Goal: Information Seeking & Learning: Learn about a topic

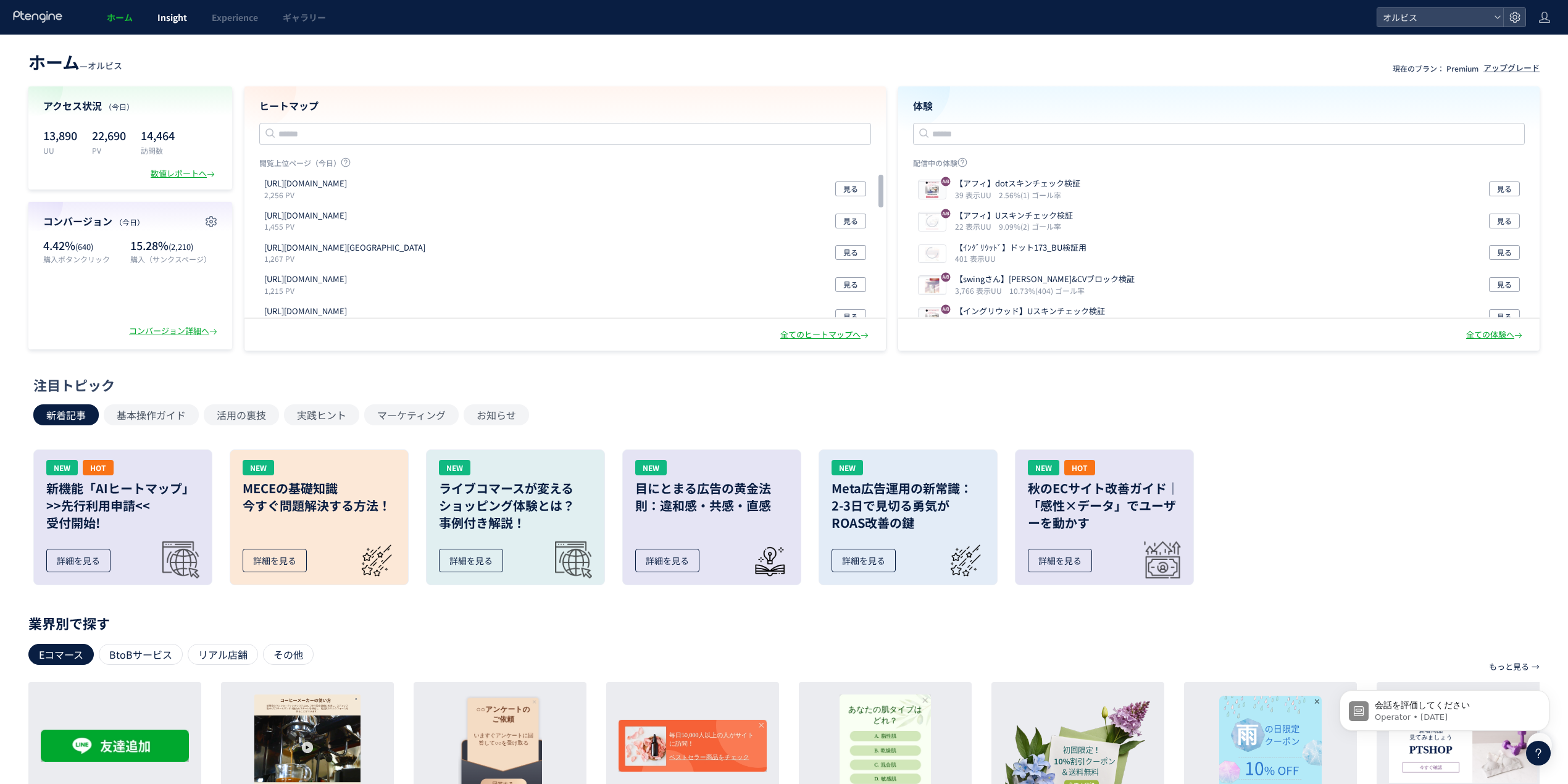
click at [191, 18] on link "Insight" at bounding box center [172, 17] width 54 height 35
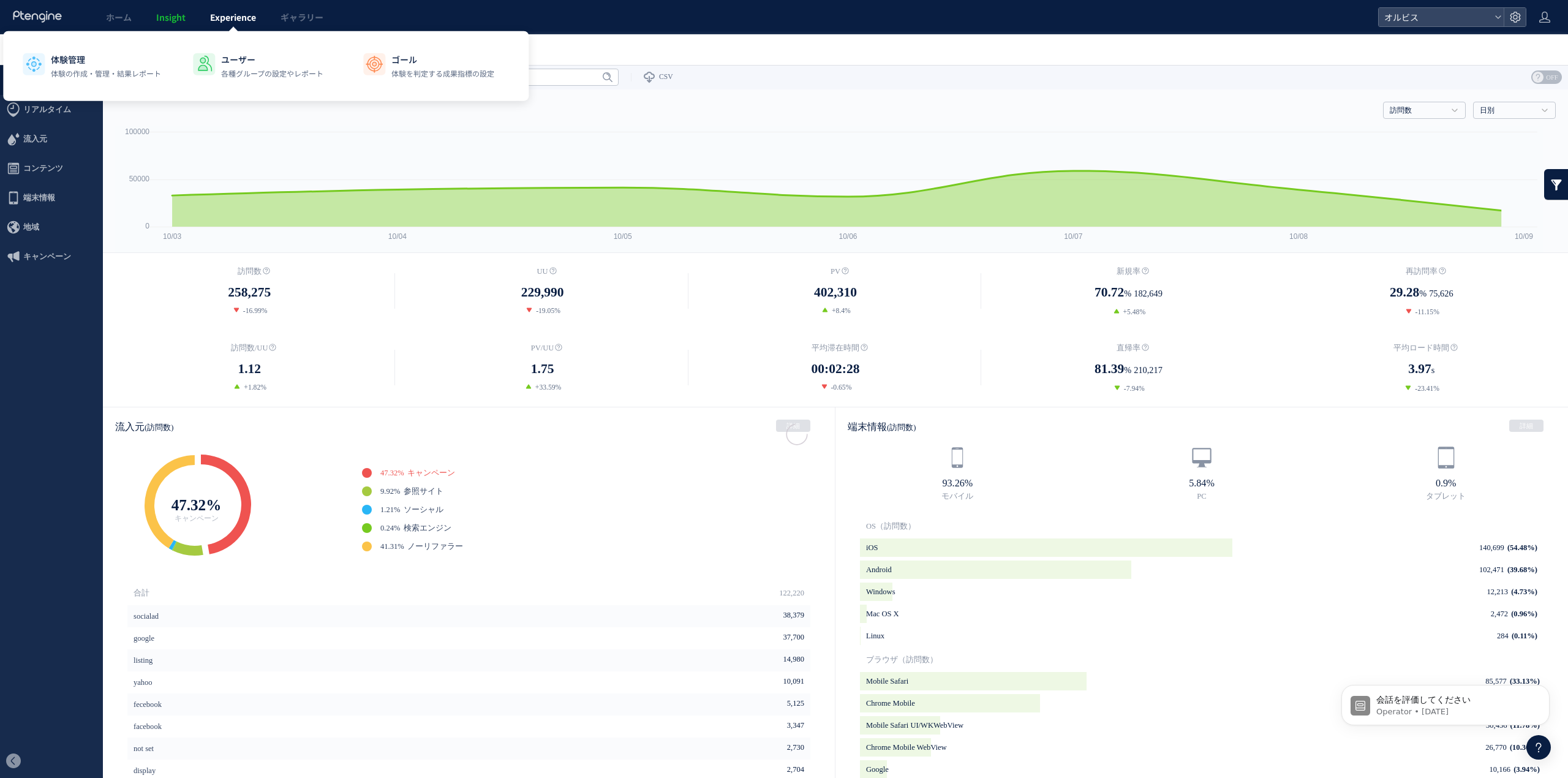
click at [206, 16] on link "Experience" at bounding box center [233, 17] width 70 height 34
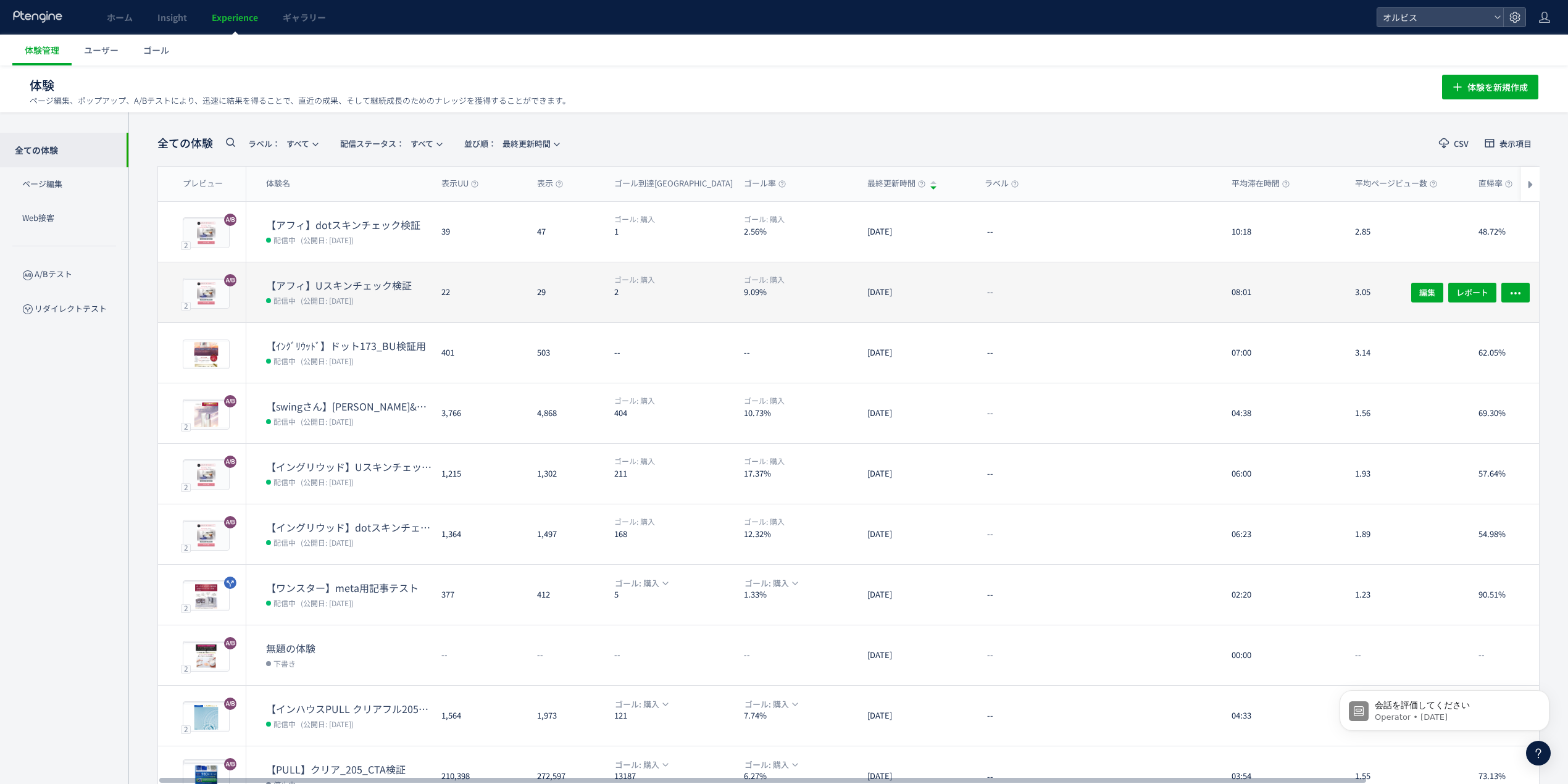
click at [689, 275] on dd "ゴール: 購入" at bounding box center [674, 280] width 120 height 14
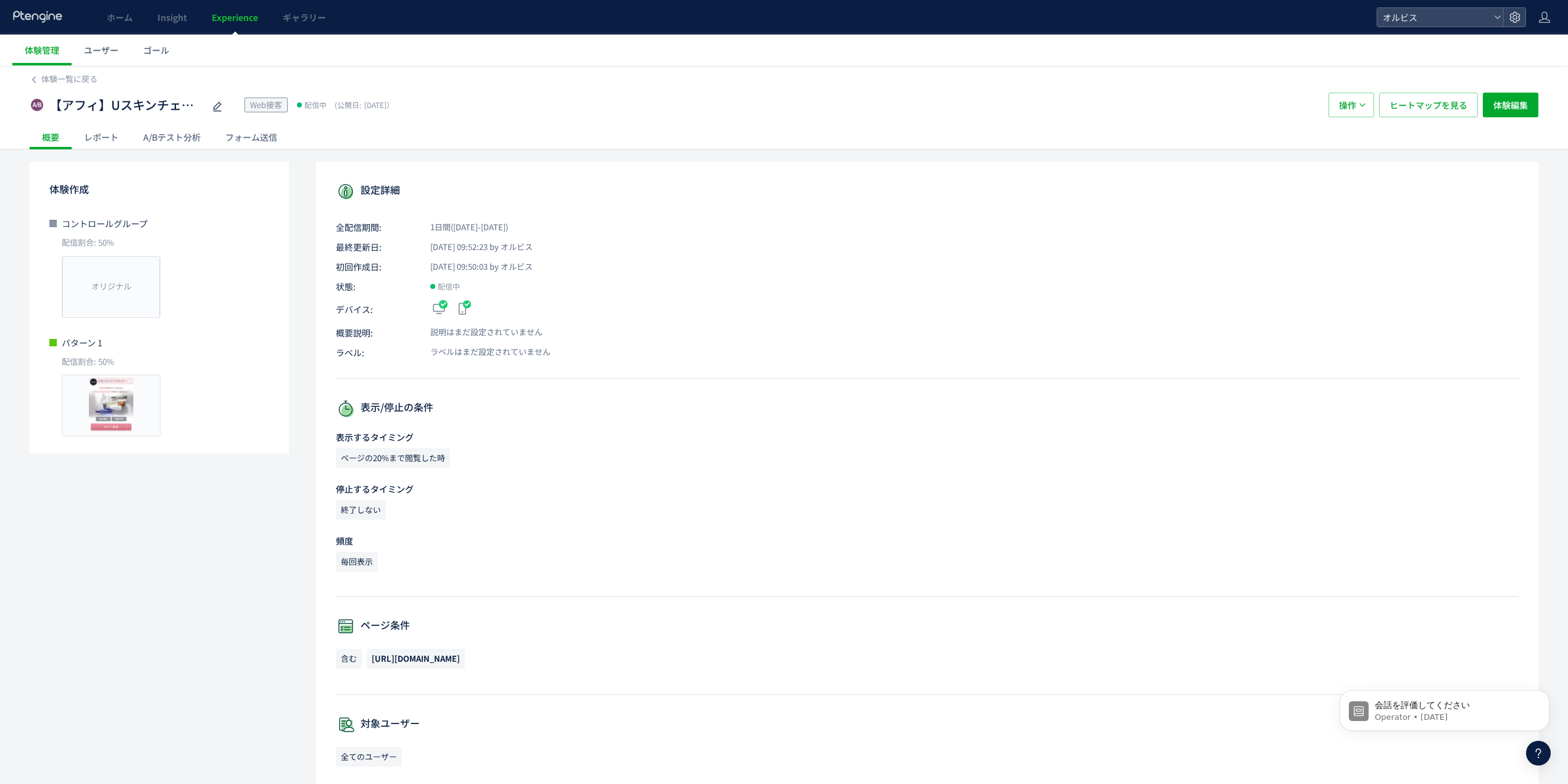
click at [171, 137] on div "A/Bテスト分析" at bounding box center [172, 137] width 82 height 24
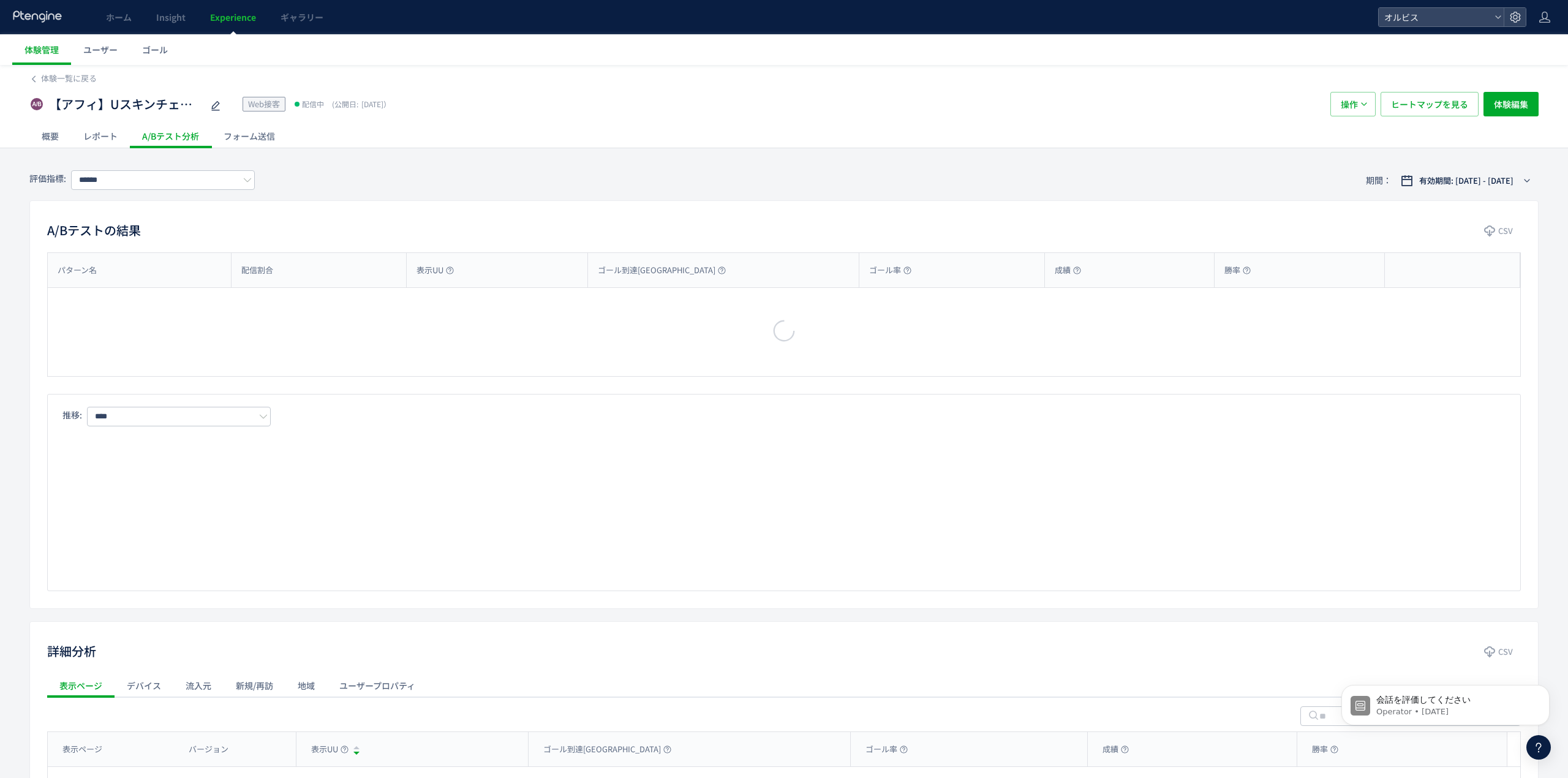
type input "**"
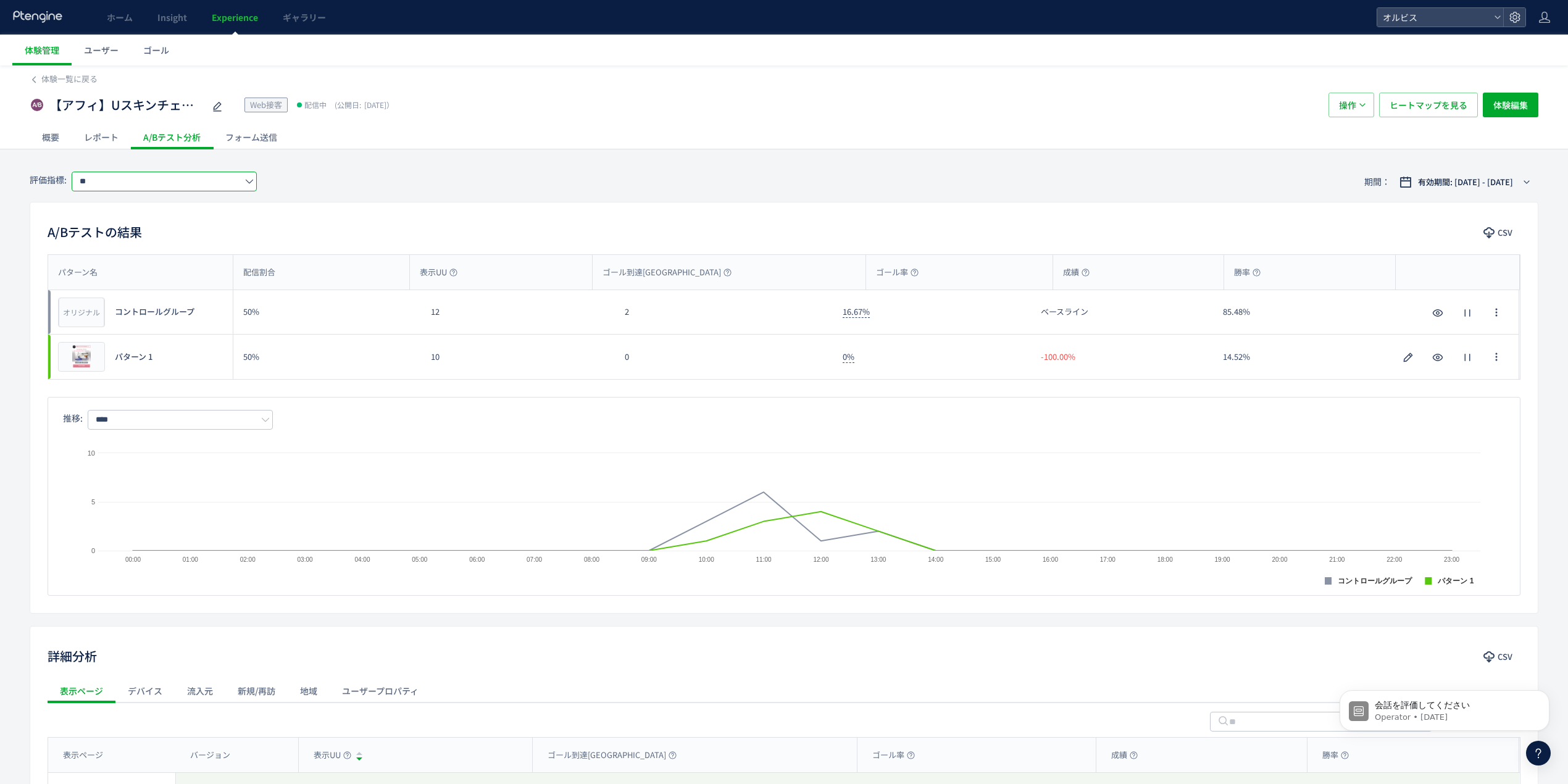
click at [241, 177] on input "**" at bounding box center [164, 181] width 185 height 19
click at [502, 161] on div "評価指標: ** 期間： 有効期間: 2025/10/09 - 今日" at bounding box center [784, 181] width 1509 height 40
click at [87, 74] on span "体験一覧に戻る" at bounding box center [69, 79] width 56 height 12
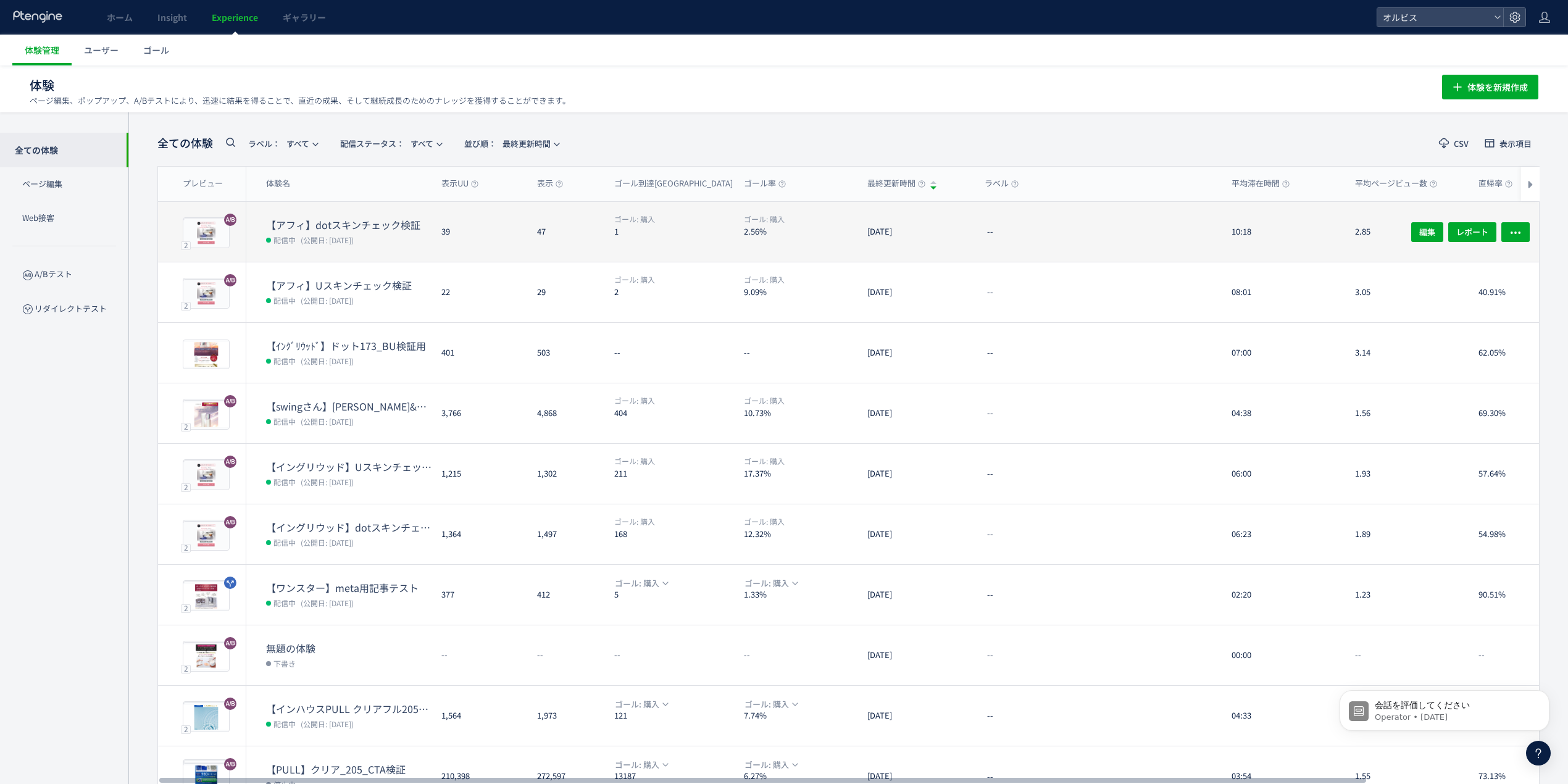
click at [574, 224] on div "47" at bounding box center [565, 231] width 77 height 60
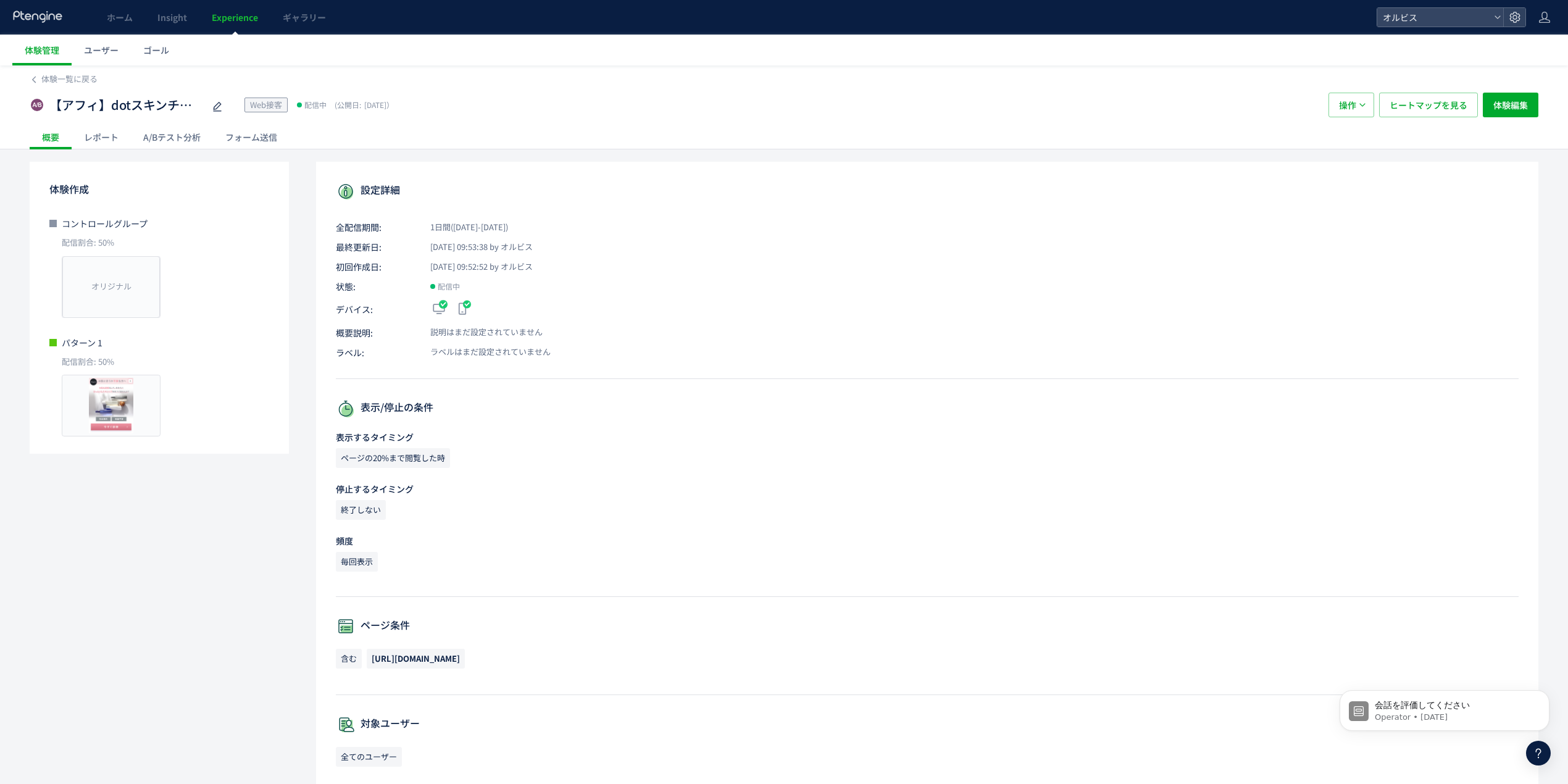
click at [176, 129] on div "A/Bテスト分析" at bounding box center [172, 137] width 82 height 24
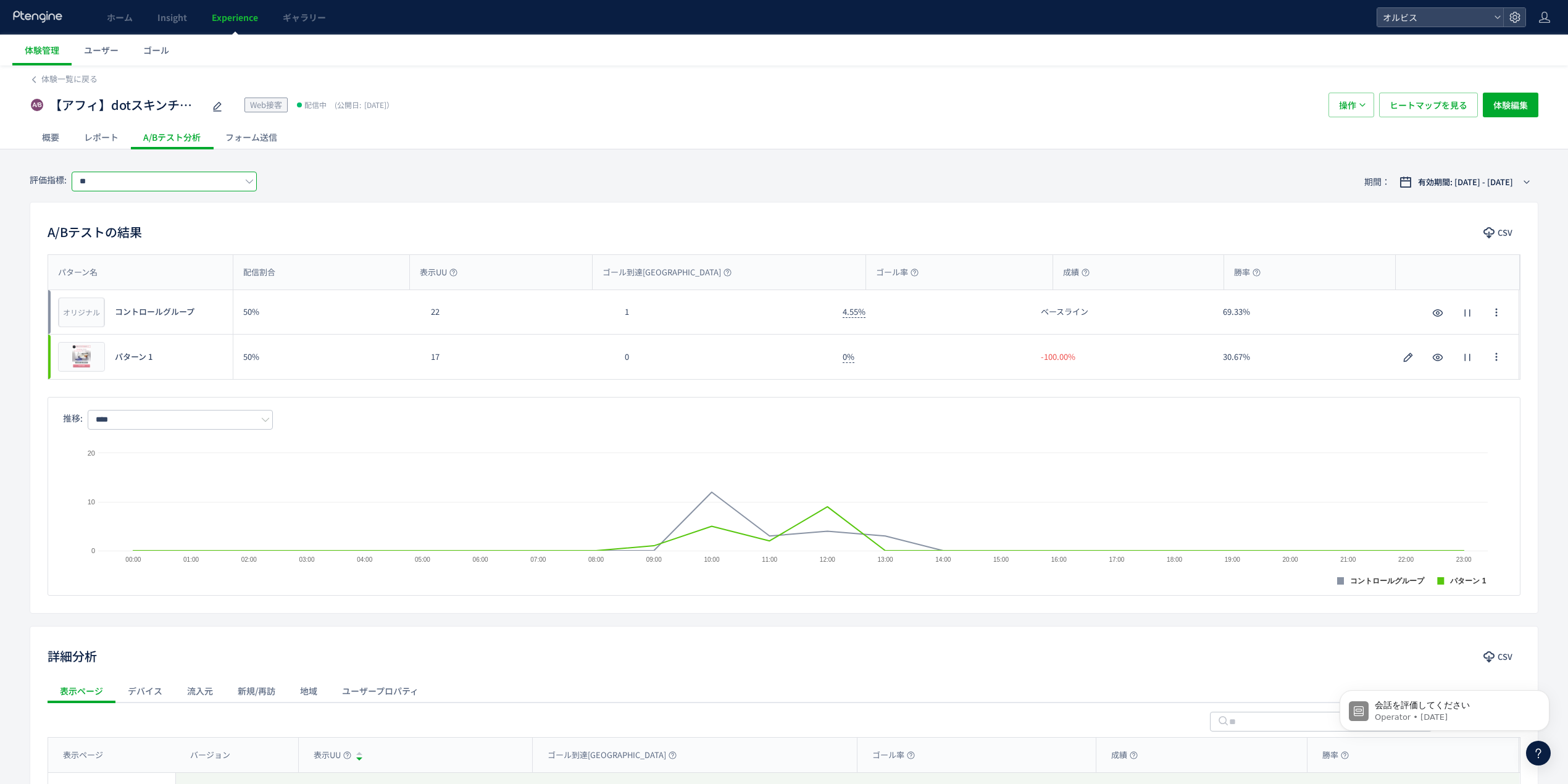
click at [256, 186] on input "**" at bounding box center [164, 181] width 185 height 19
click at [187, 280] on span "クリックUU" at bounding box center [166, 286] width 161 height 21
type input "******"
click at [198, 187] on input "******" at bounding box center [164, 181] width 185 height 19
click at [82, 70] on div "体験一覧に戻る" at bounding box center [784, 74] width 1509 height 19
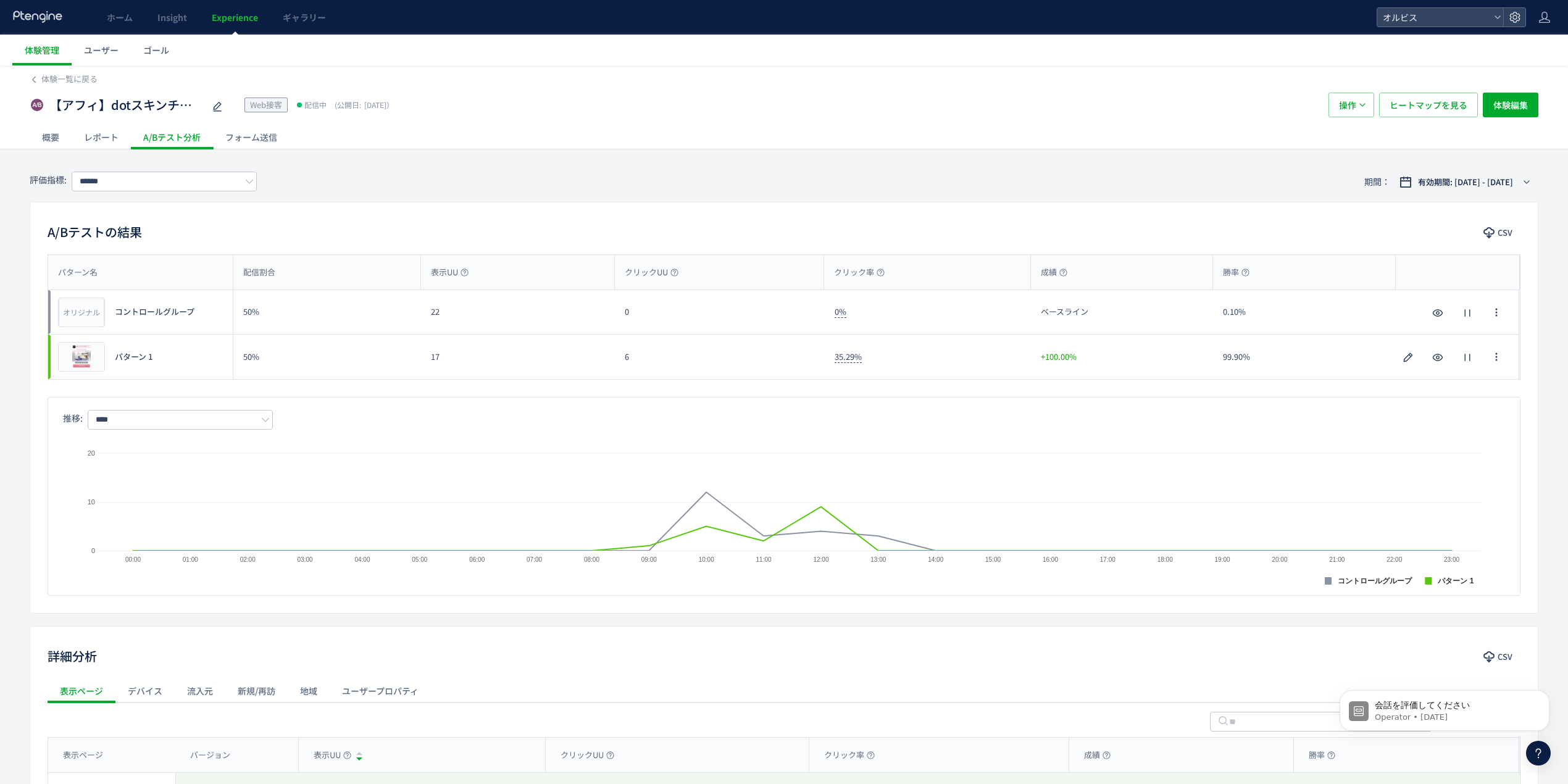
click at [70, 88] on div "【アフィ】dotスキンチェック検証 Web接客 配信中 (公開日: 2025/10/09） 操作 ヒートマップを見る 体験編集" at bounding box center [784, 105] width 1509 height 40
click at [80, 79] on span "体験一覧に戻る" at bounding box center [69, 79] width 56 height 12
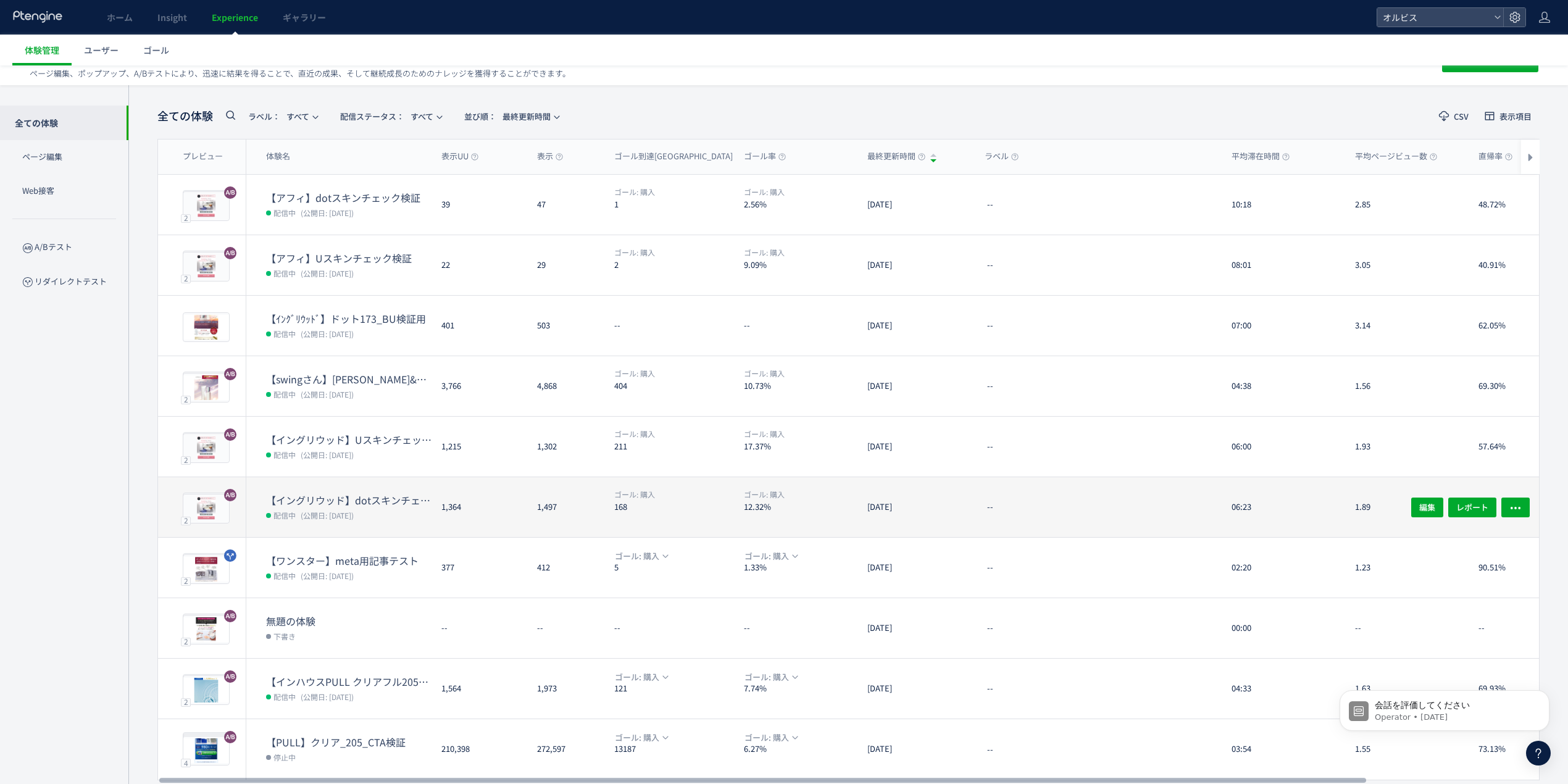
scroll to position [68, 0]
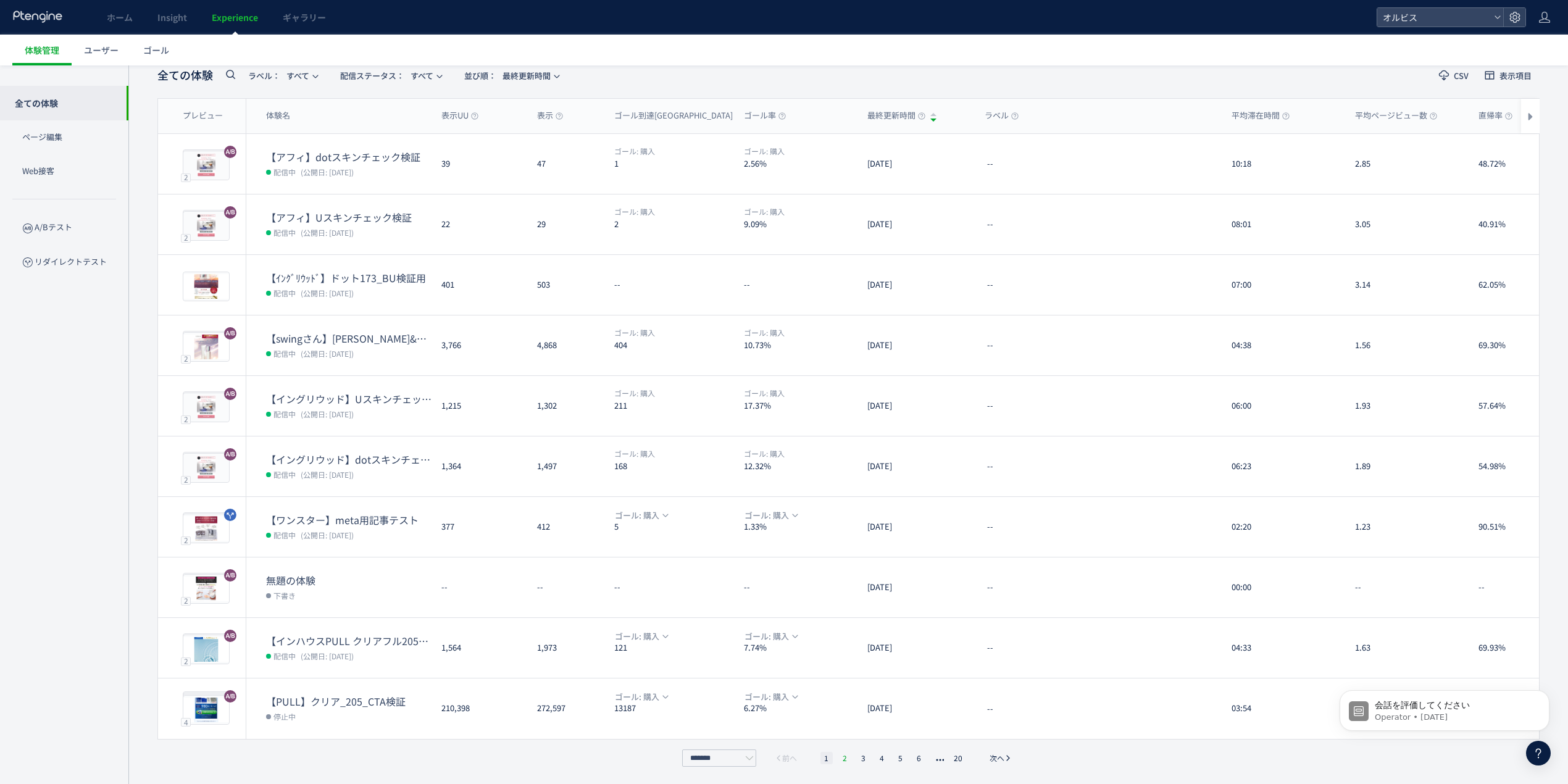
click at [848, 752] on li "2" at bounding box center [845, 758] width 13 height 13
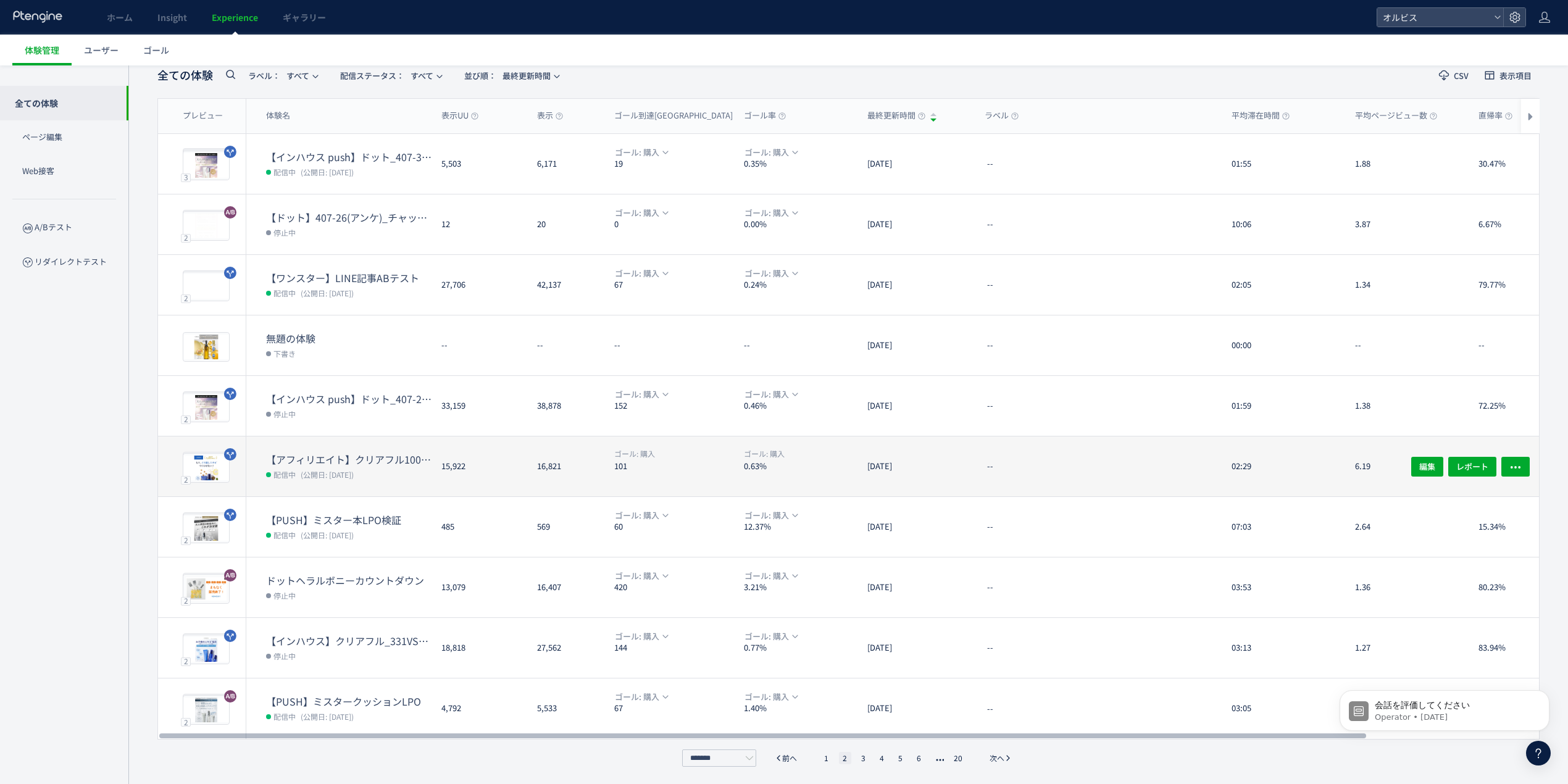
click at [400, 445] on div "【アフィリエイト】クリアフル100番LP検証 配信中 (公開日: 2025/10/01)" at bounding box center [339, 466] width 185 height 60
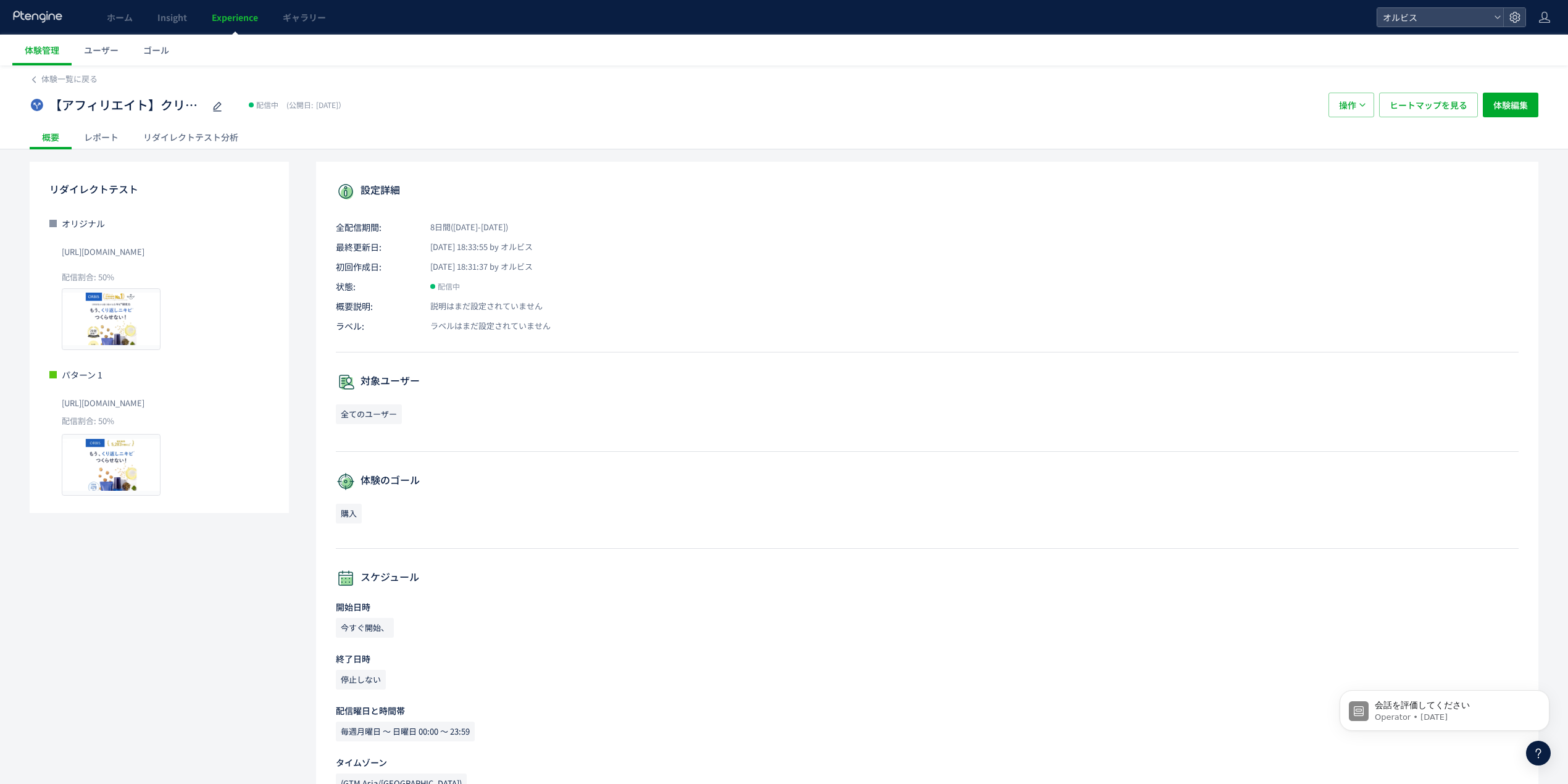
click at [174, 144] on div "リダイレクトテスト分析" at bounding box center [191, 137] width 120 height 24
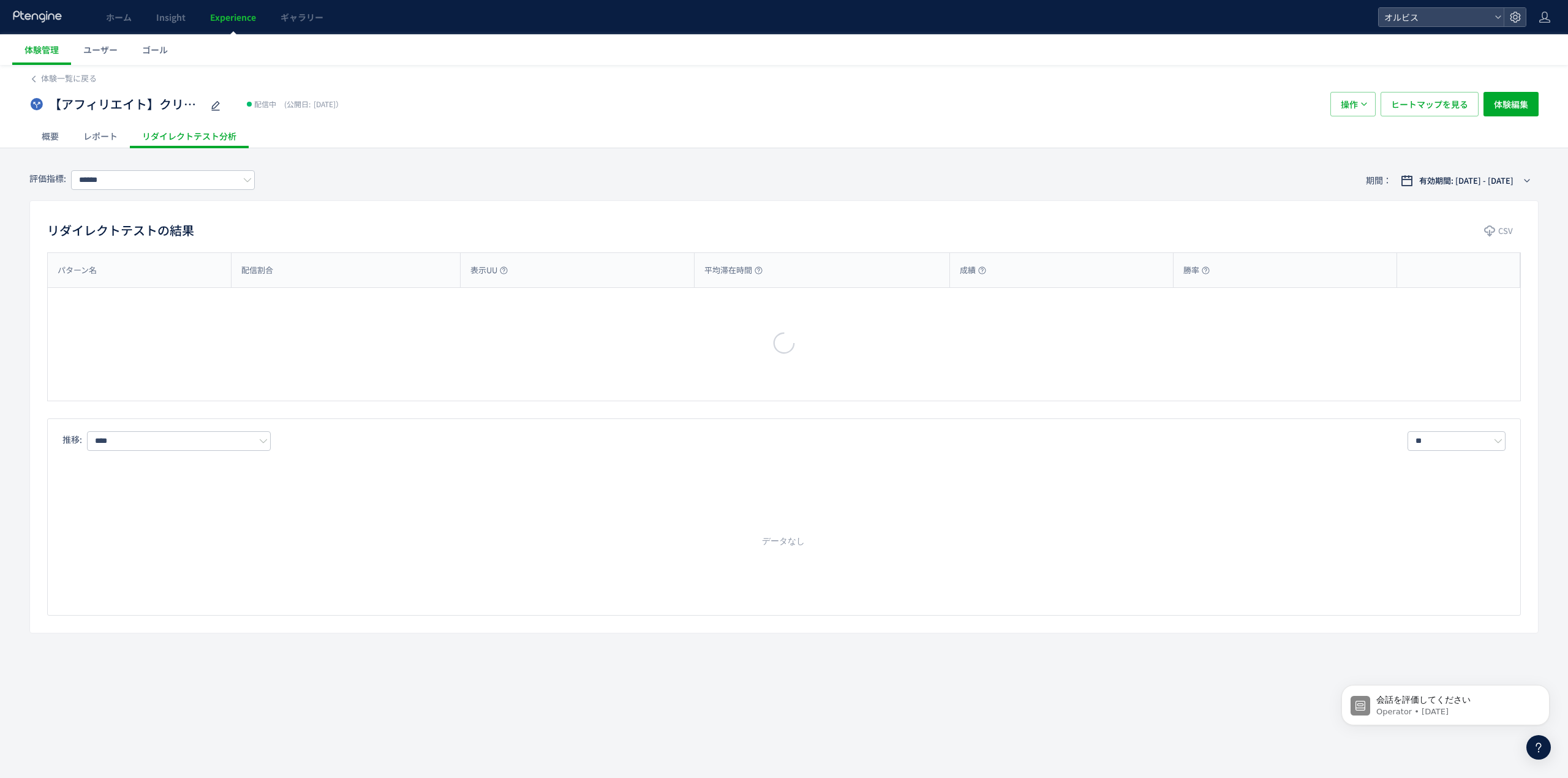
type input "**"
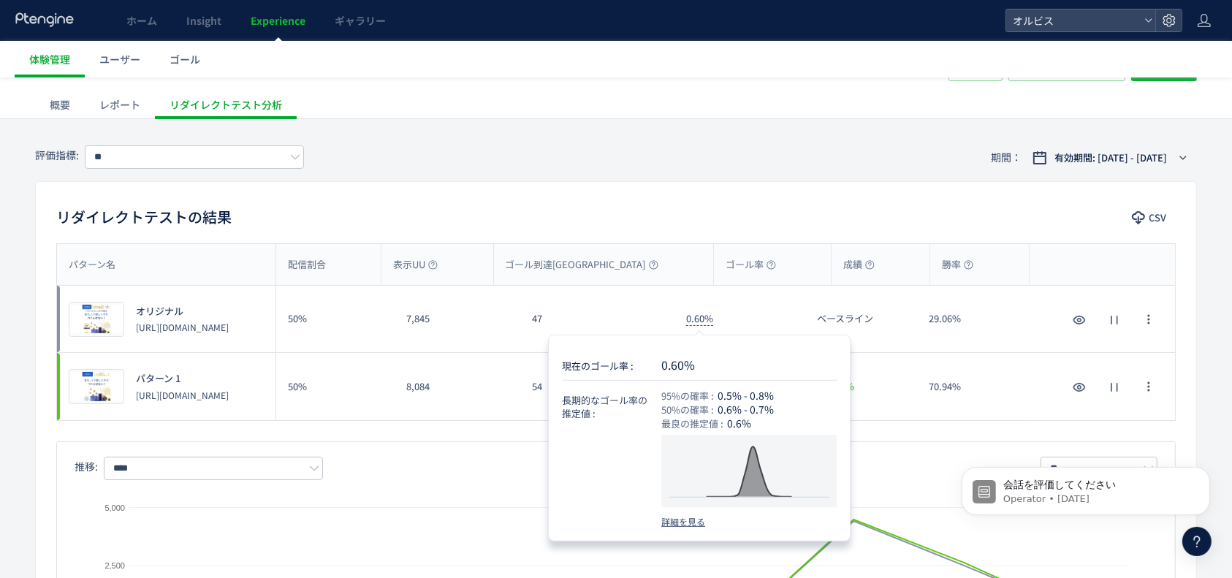
scroll to position [53, 0]
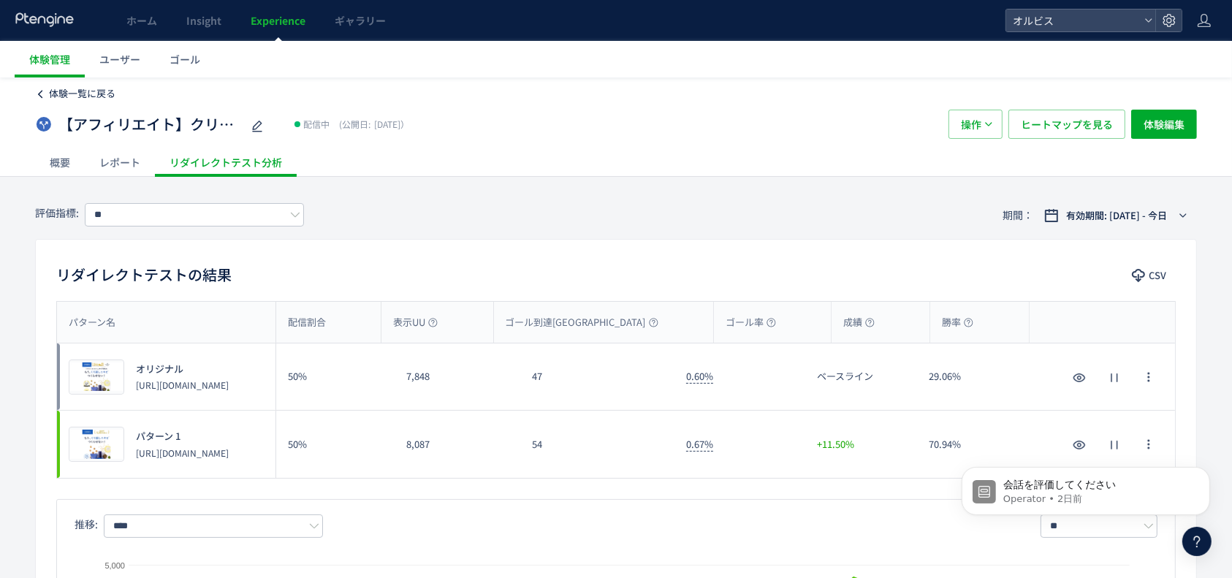
click at [85, 96] on span "体験一覧に戻る" at bounding box center [82, 93] width 66 height 14
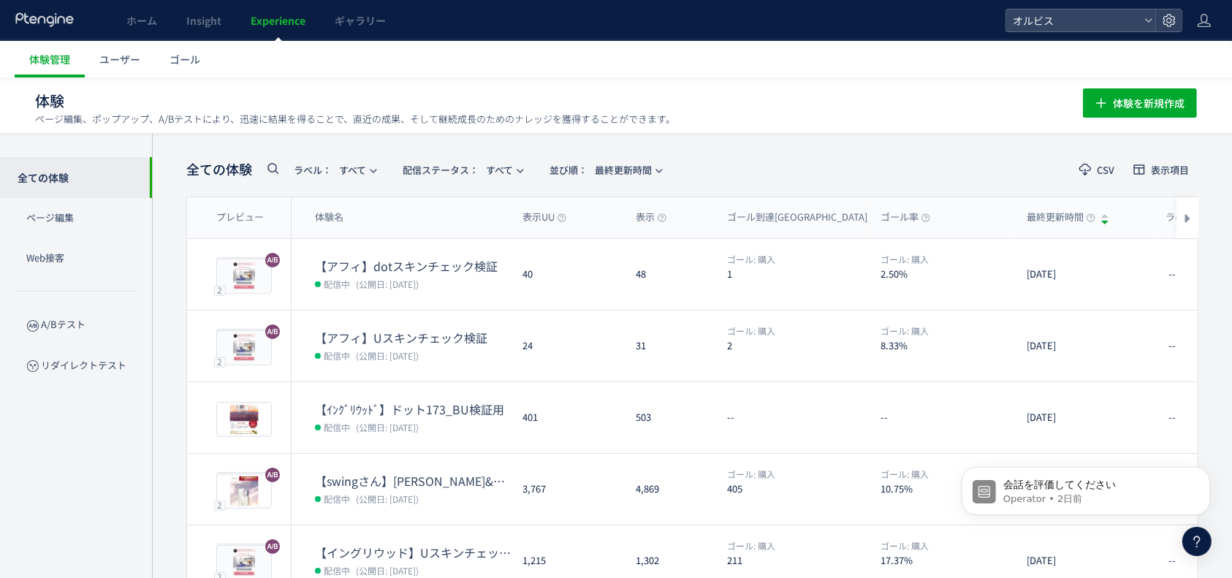
click at [273, 32] on link "Experience" at bounding box center [278, 20] width 84 height 41
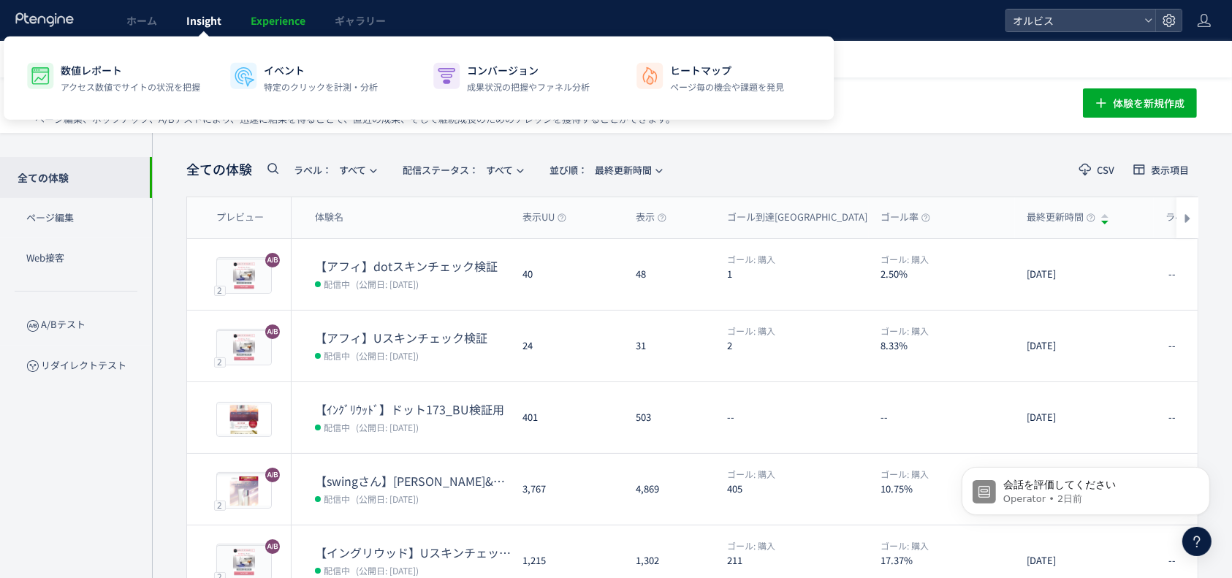
click at [199, 21] on span "Insight" at bounding box center [203, 20] width 35 height 15
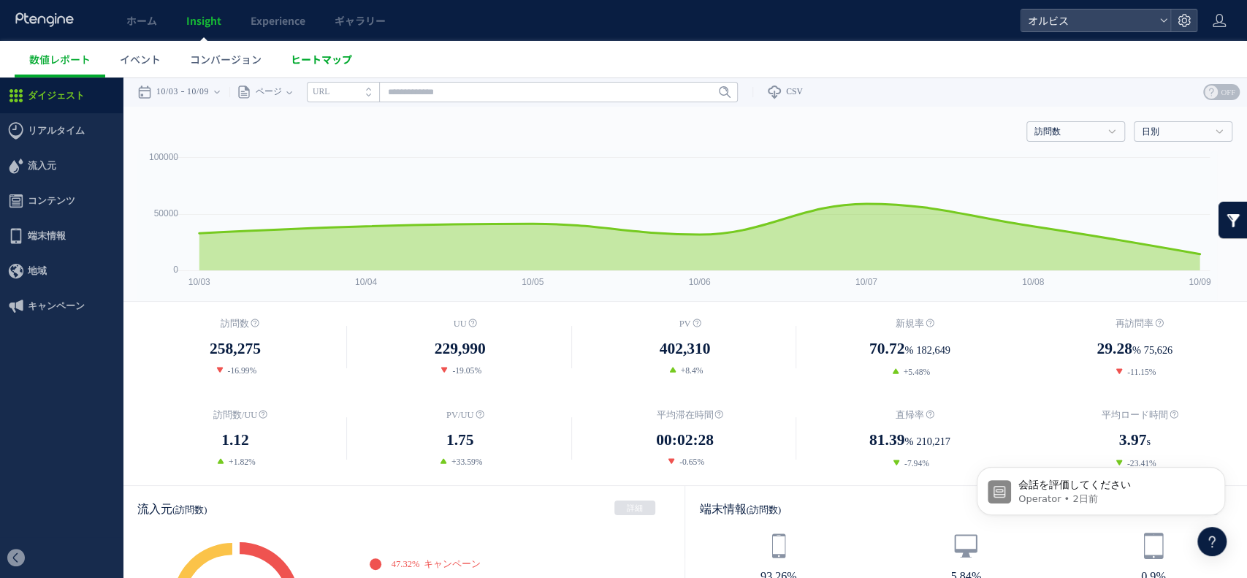
click at [306, 64] on span "ヒートマップ" at bounding box center [321, 59] width 61 height 15
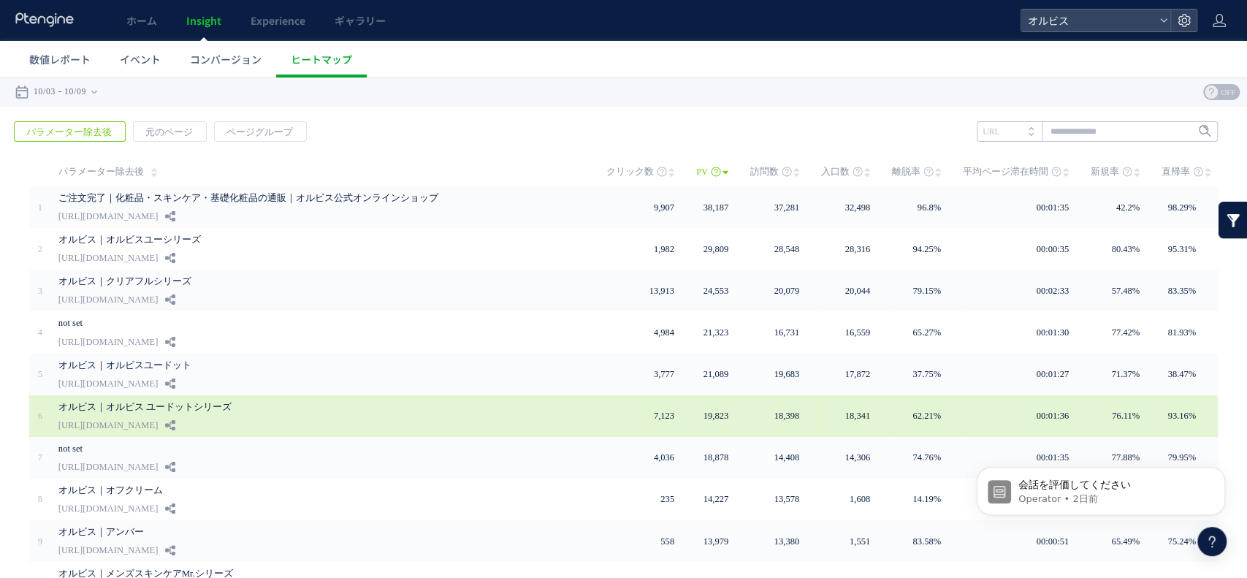
scroll to position [1, 0]
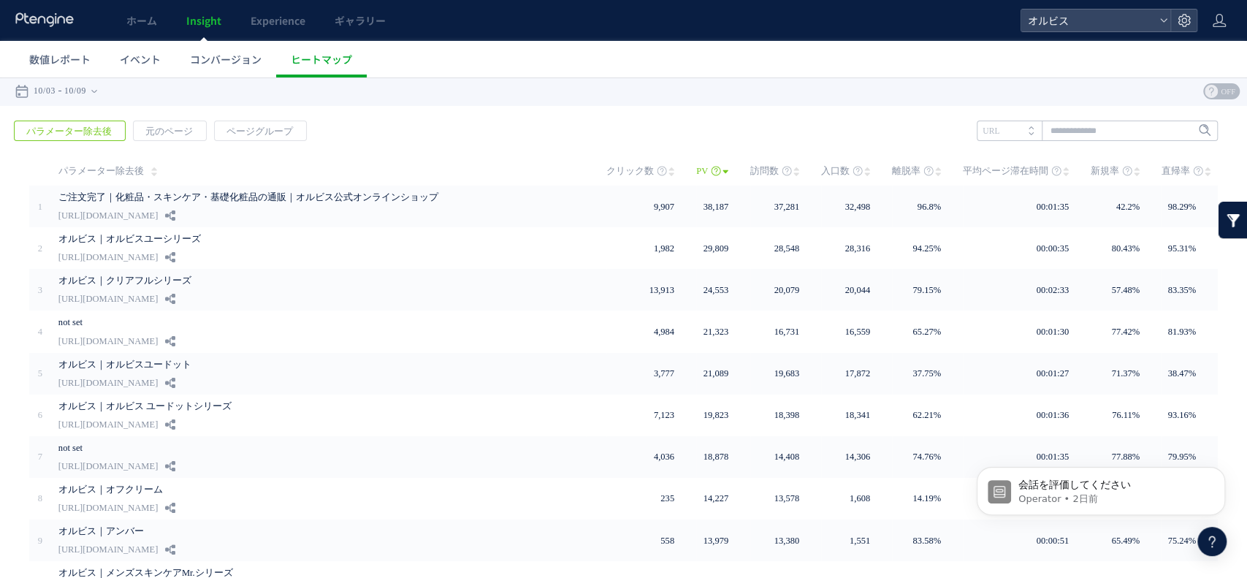
click at [915, 106] on div "戻る パラメーター除去後 元のページ ページグループ 実装" at bounding box center [623, 388] width 1247 height 564
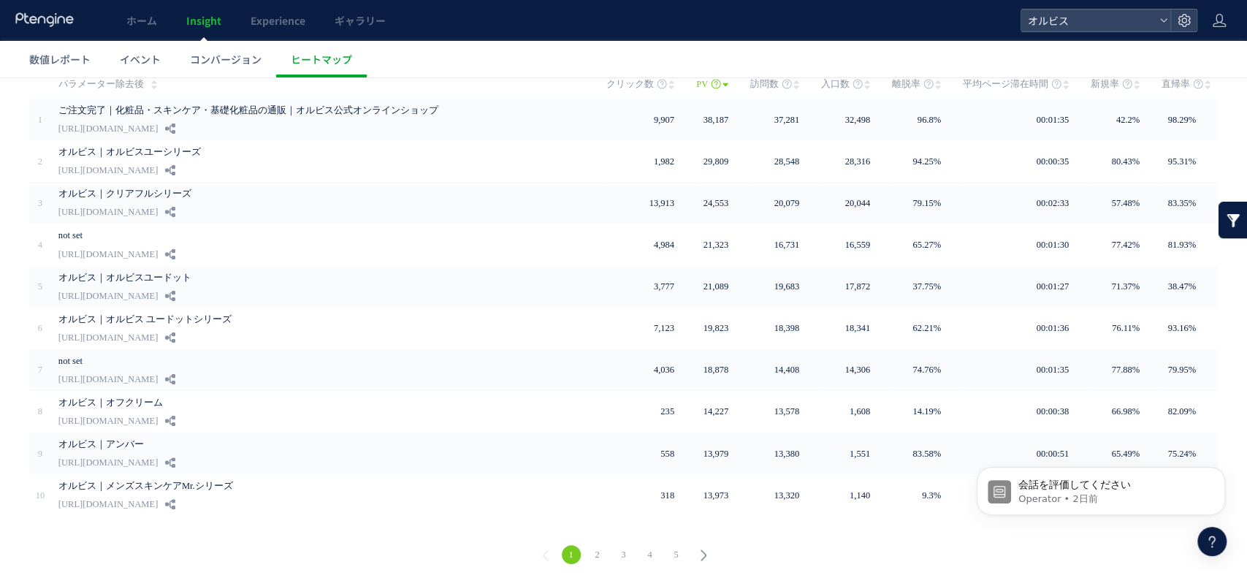
click at [593, 547] on link "2" at bounding box center [597, 554] width 19 height 19
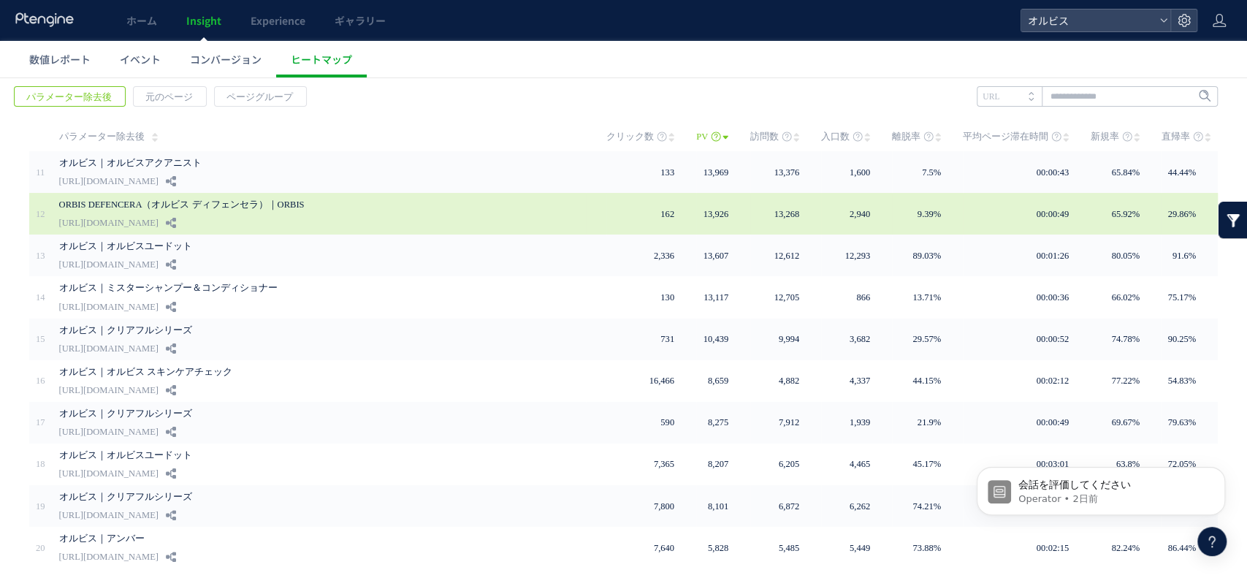
scroll to position [37, 0]
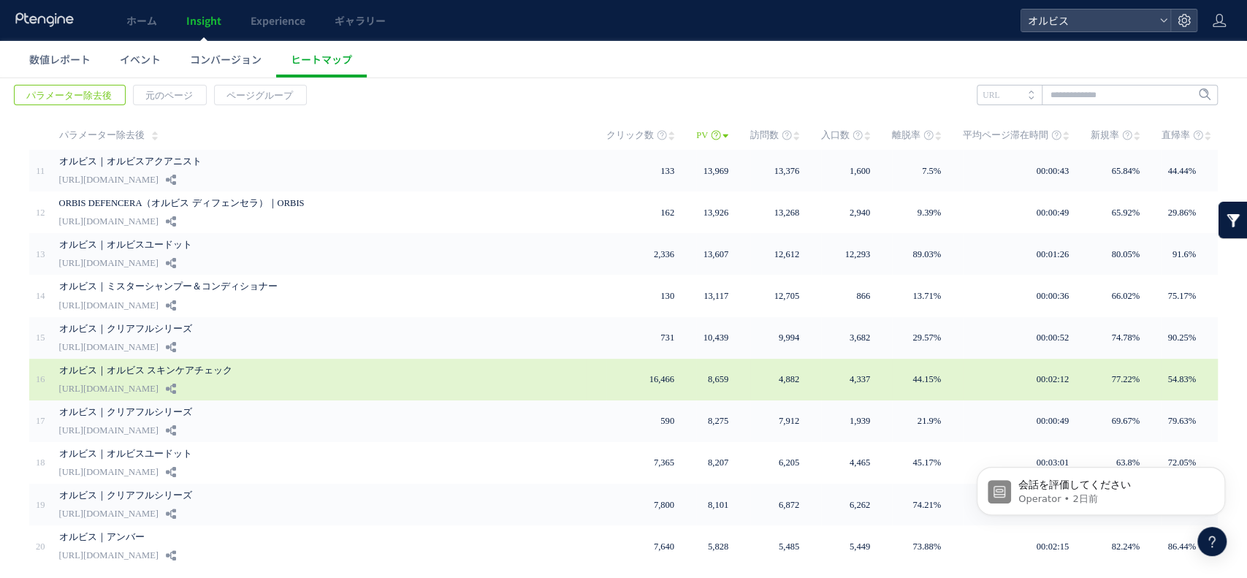
click at [457, 374] on link "オルビス｜オルビス スキンケアチェック" at bounding box center [307, 371] width 497 height 18
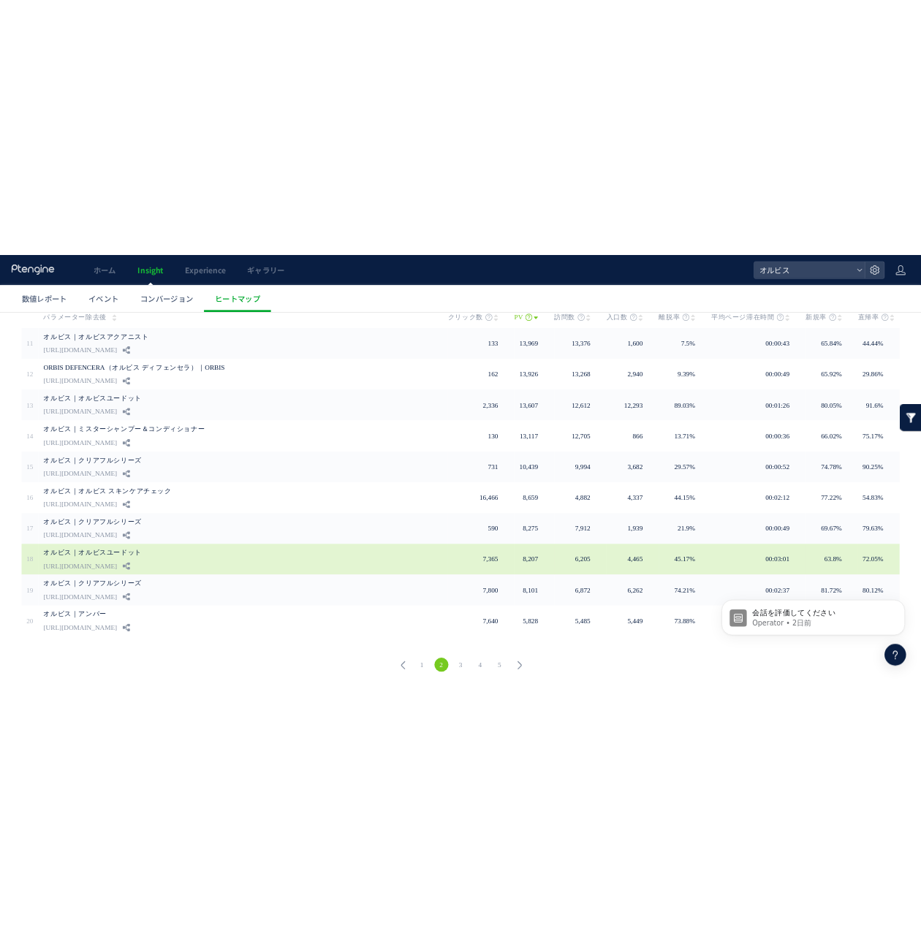
scroll to position [0, 0]
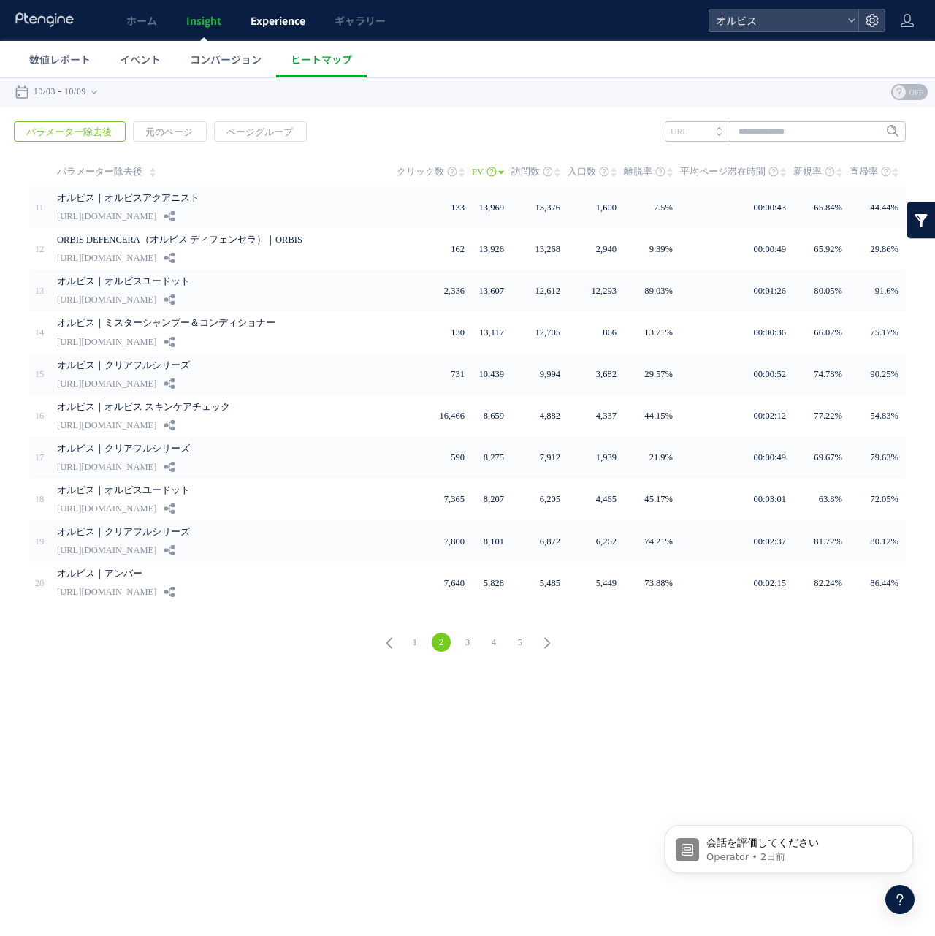
click at [262, 10] on link "Experience" at bounding box center [278, 20] width 84 height 41
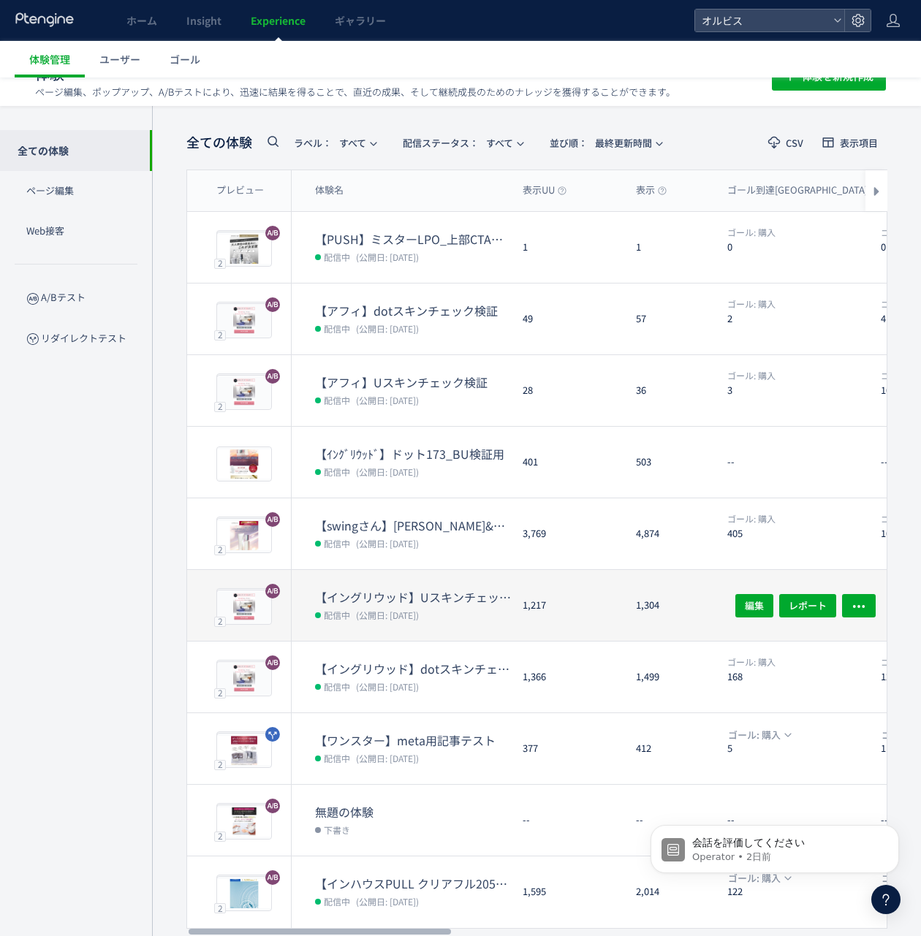
scroll to position [73, 0]
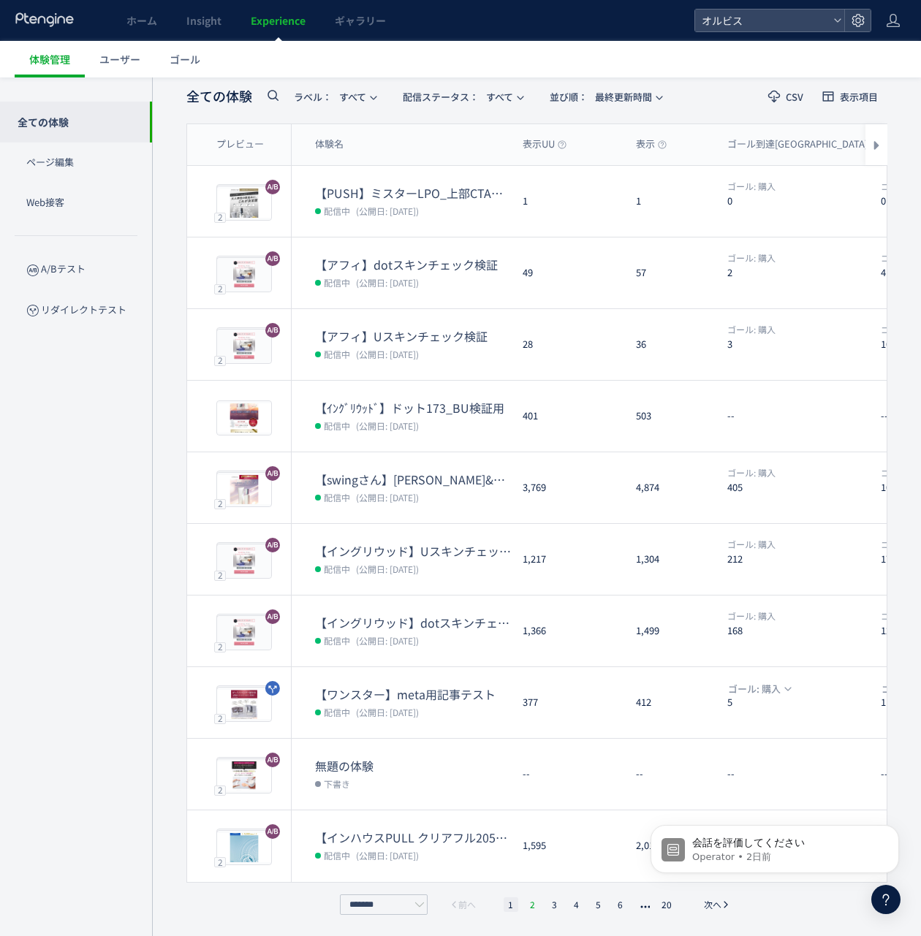
click at [529, 577] on li "2" at bounding box center [532, 904] width 15 height 15
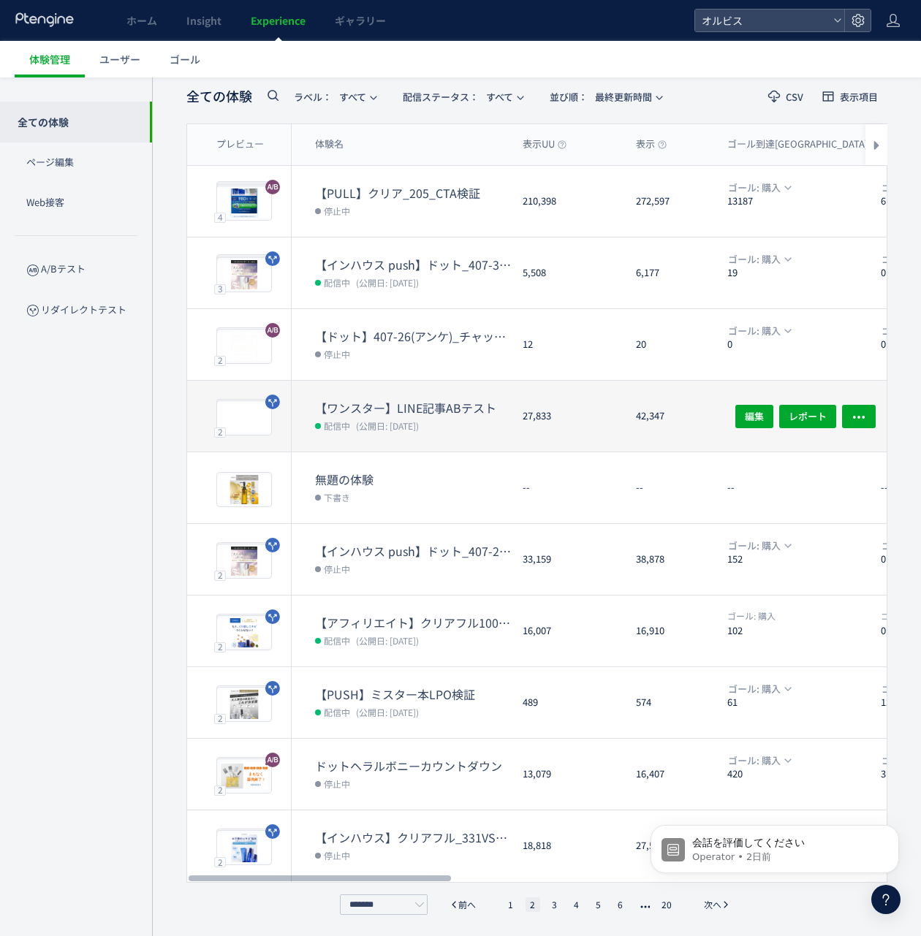
click at [422, 404] on dt "【ワンスター】LINE記事ABテスト" at bounding box center [413, 408] width 196 height 17
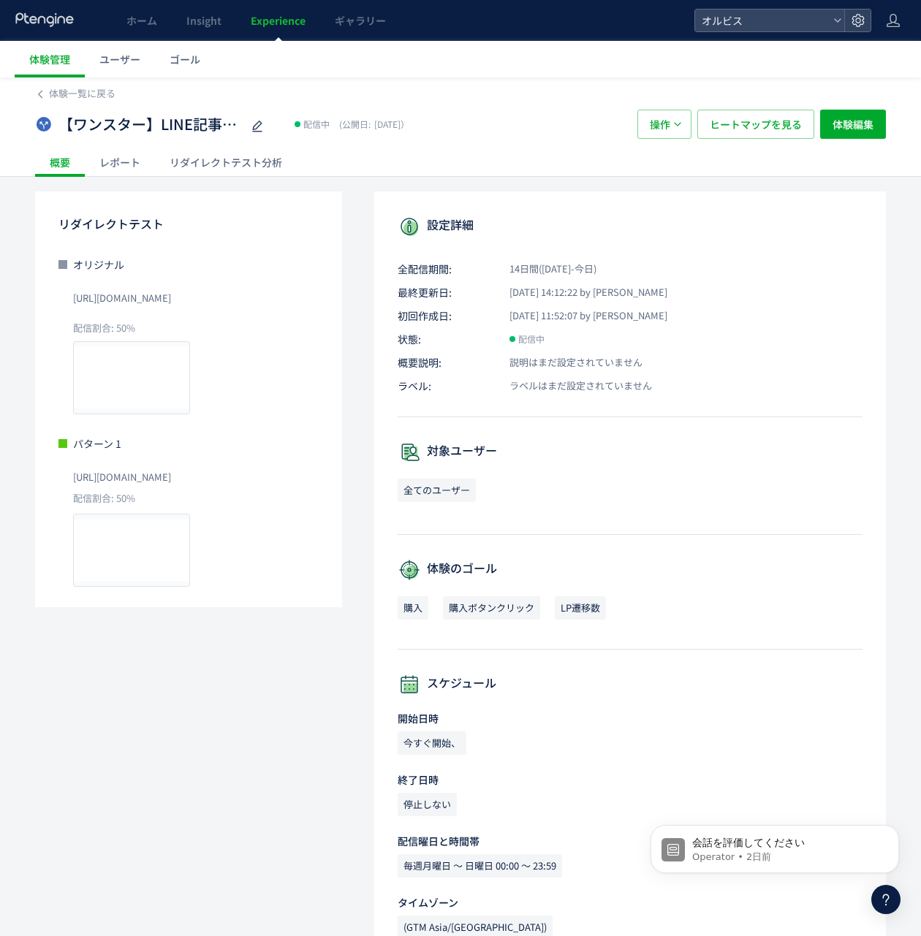
click at [228, 153] on div "リダイレクトテスト分析" at bounding box center [226, 162] width 142 height 29
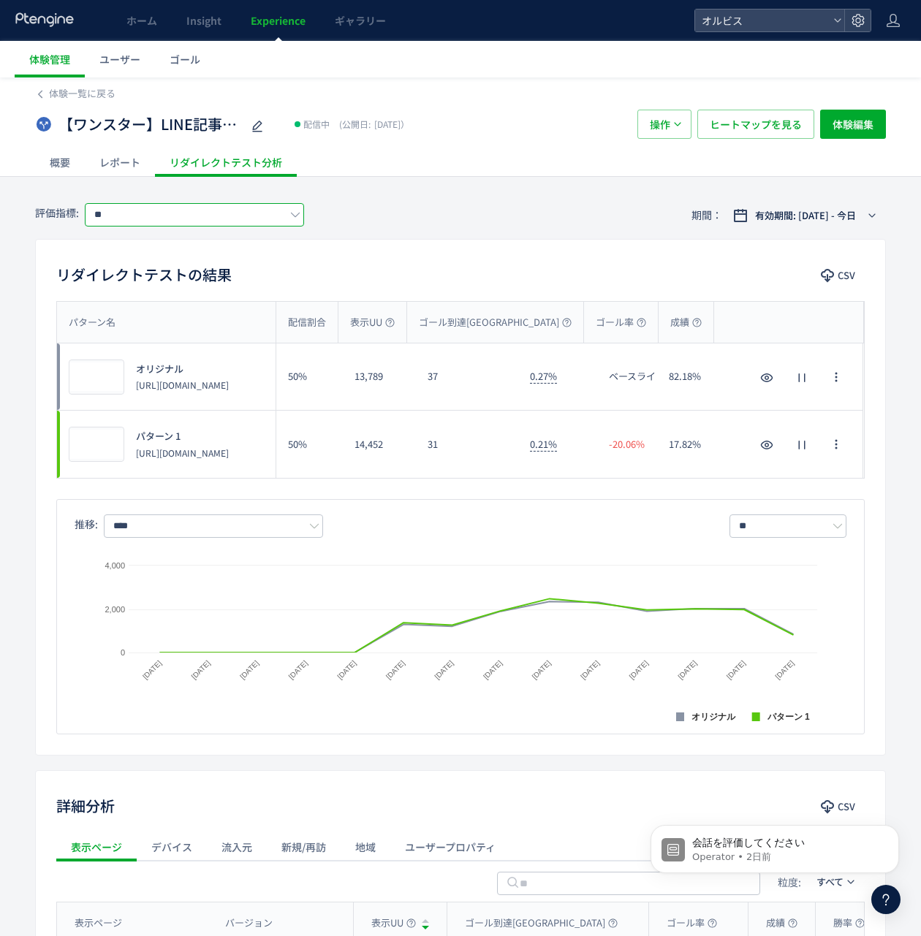
click at [262, 206] on input "**" at bounding box center [194, 214] width 219 height 23
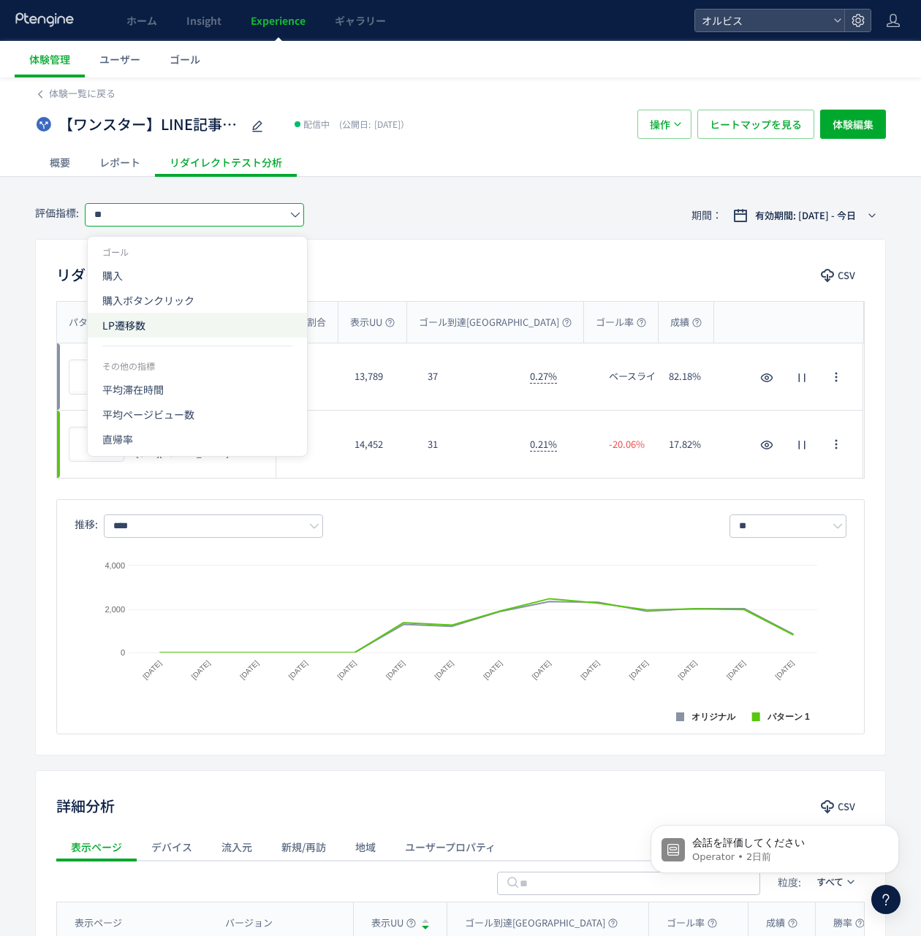
click at [210, 323] on span "LP遷移数" at bounding box center [197, 325] width 190 height 25
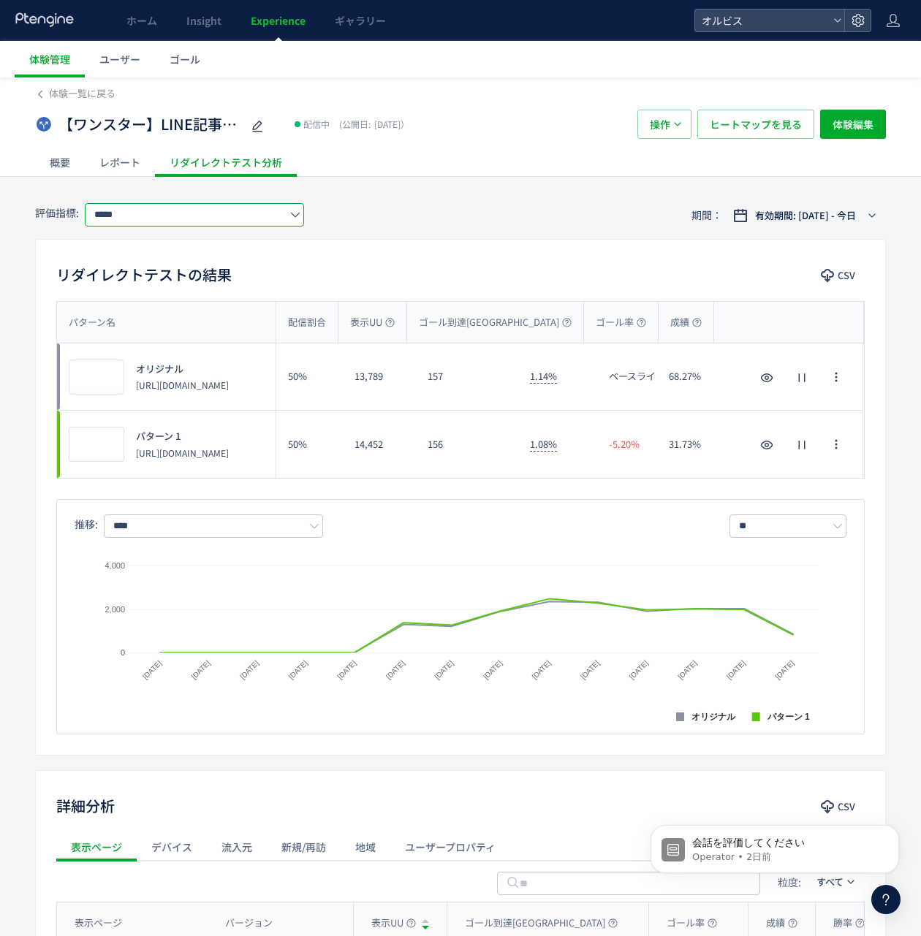
click at [227, 181] on div "体験一覧に戻る 【ワンスター】LINE記事ABテスト 配信中 (公開日: [DATE]） 操作 ヒートマップを見る 体験編集 概要 レポート リダイレクトテス…" at bounding box center [460, 695] width 921 height 1237
click at [228, 224] on input "*****" at bounding box center [194, 214] width 219 height 23
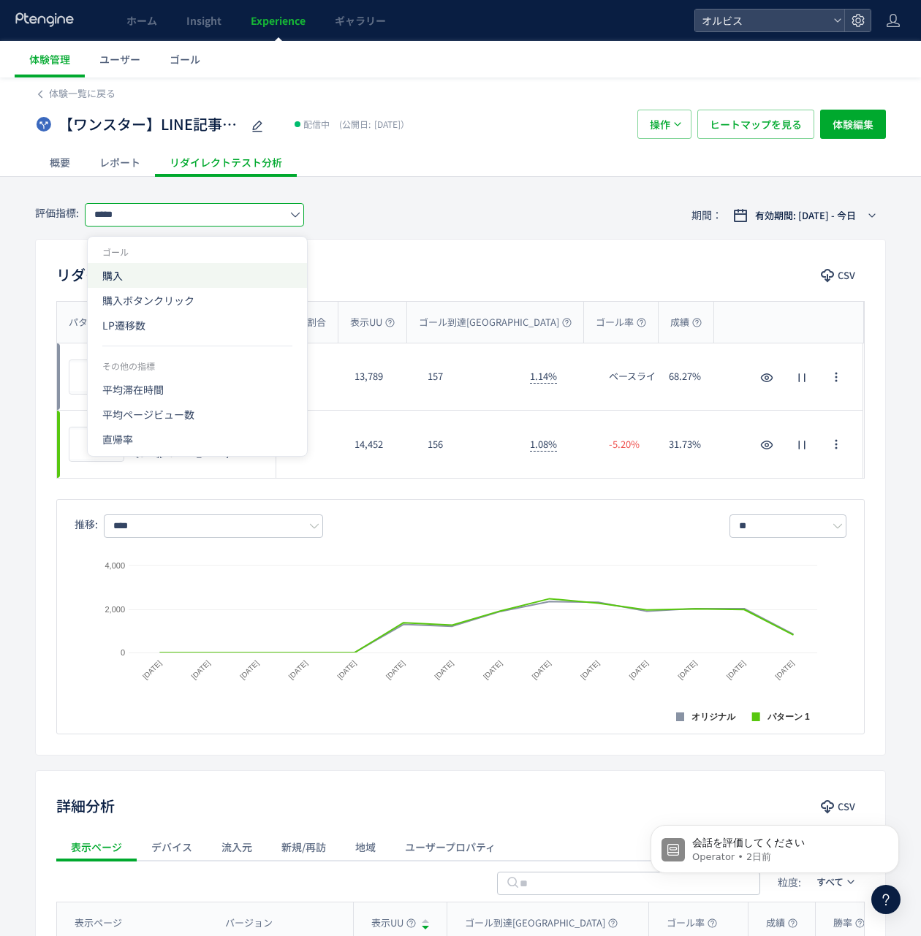
click at [215, 272] on span "購入" at bounding box center [197, 275] width 190 height 25
type input "**"
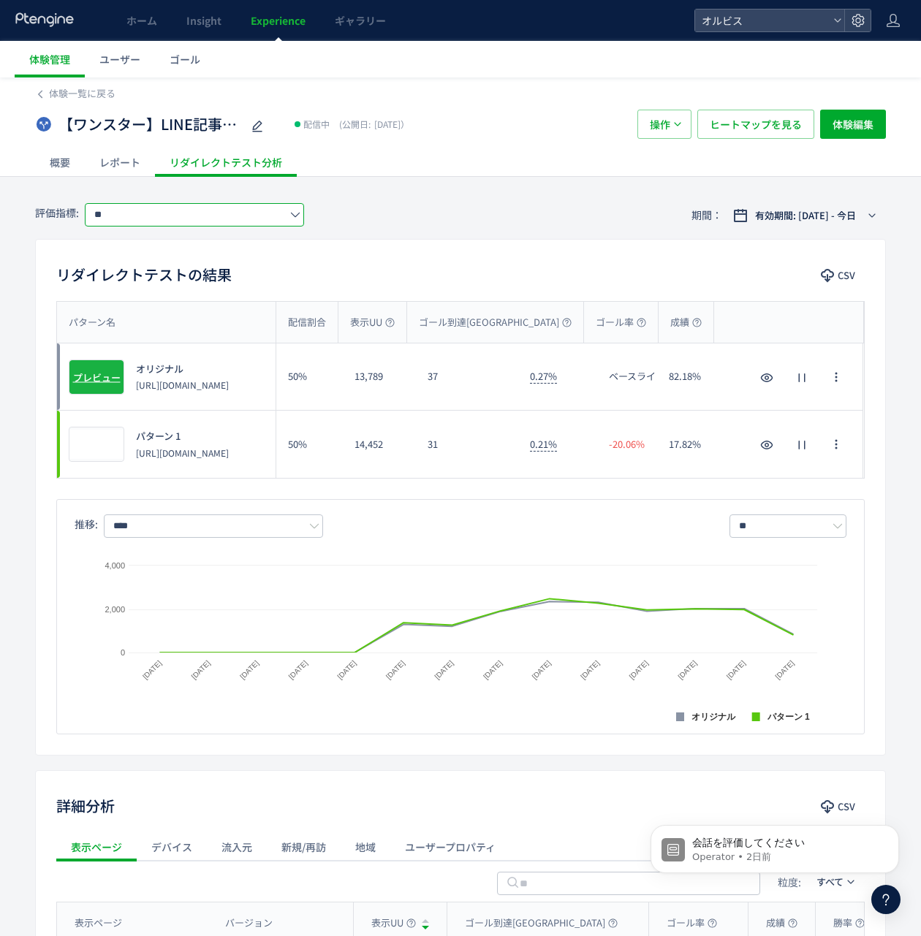
click at [103, 381] on span "プレビュー" at bounding box center [96, 377] width 47 height 14
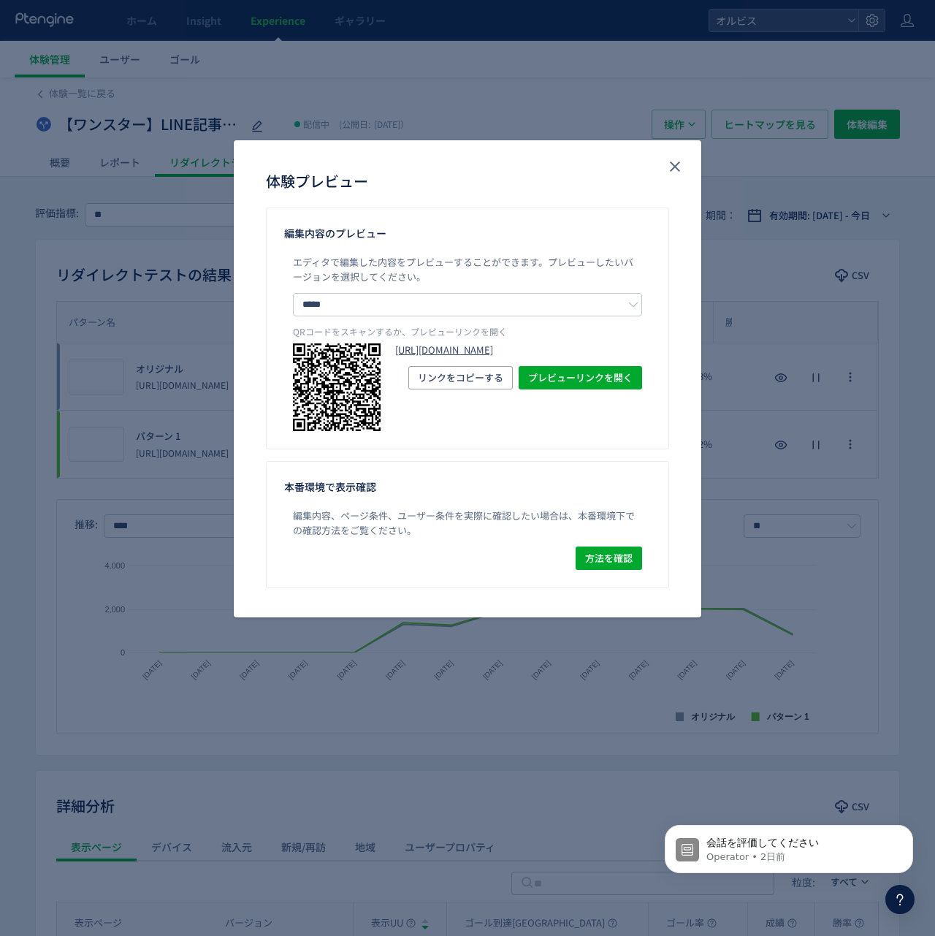
click at [410, 352] on link "[URL][DOMAIN_NAME]" at bounding box center [518, 350] width 247 height 14
click at [501, 357] on link "[URL][DOMAIN_NAME]" at bounding box center [518, 350] width 247 height 14
click at [679, 181] on div "体験プレビュー" at bounding box center [468, 173] width 468 height 67
click at [685, 159] on button "close" at bounding box center [675, 166] width 23 height 23
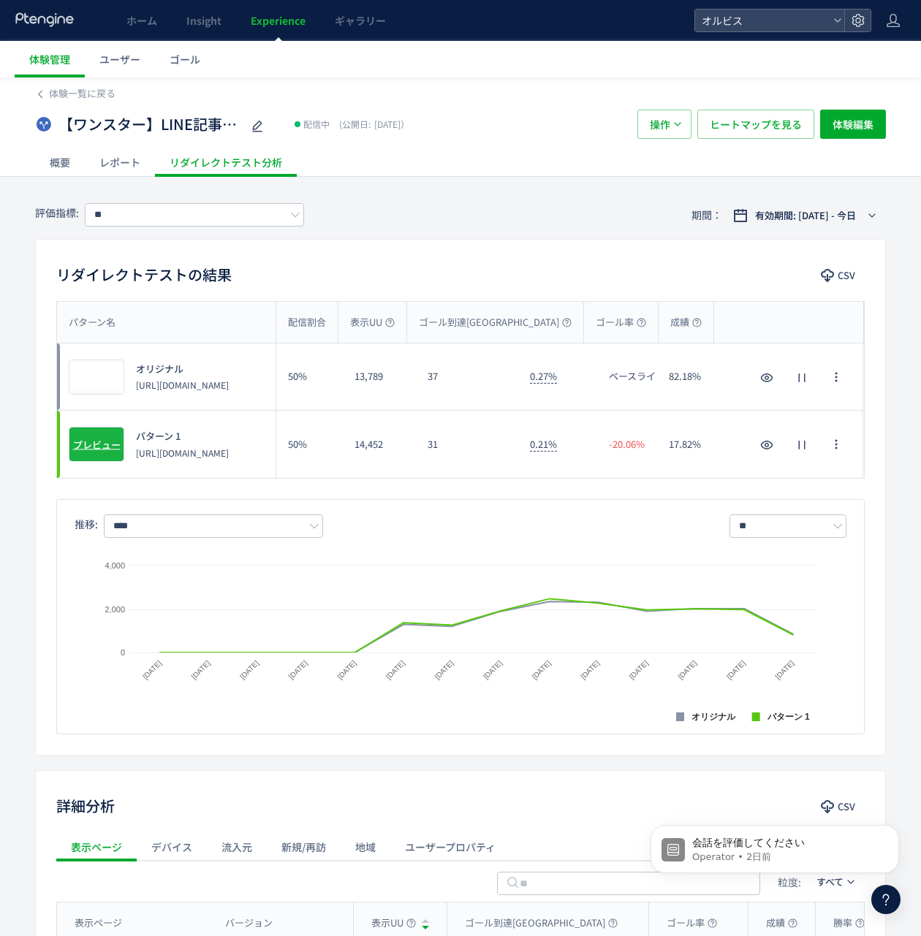
click at [89, 440] on span "プレビュー" at bounding box center [96, 445] width 47 height 14
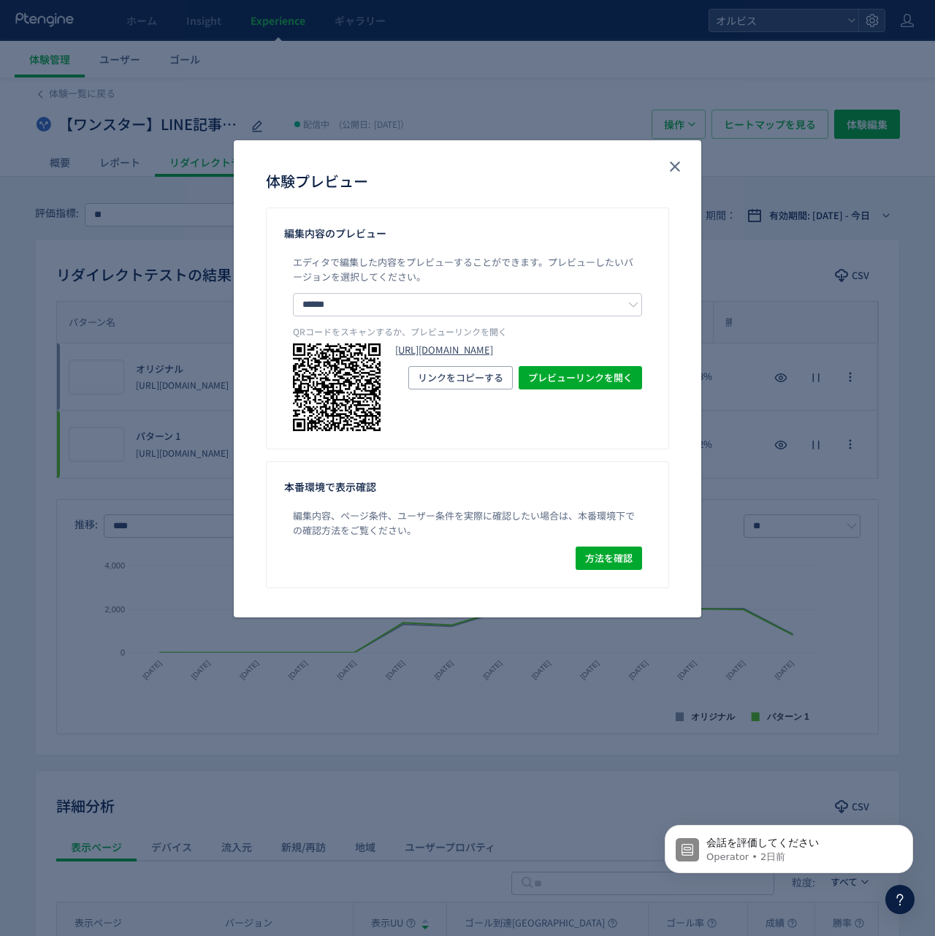
click at [419, 357] on link "[URL][DOMAIN_NAME]" at bounding box center [518, 350] width 247 height 14
